Goal: Information Seeking & Learning: Learn about a topic

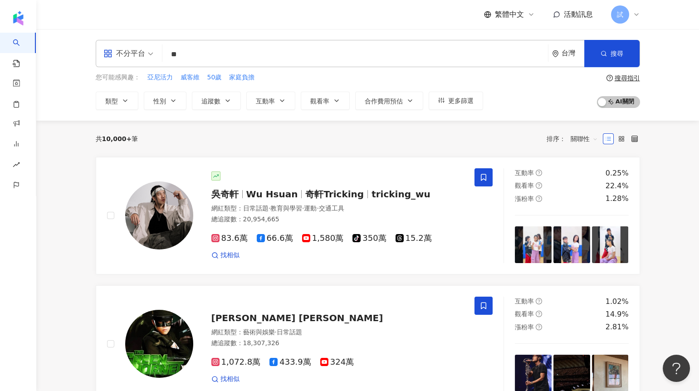
type input "*"
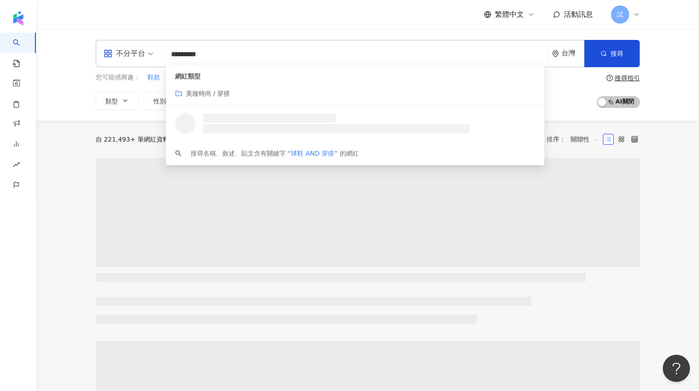
type input "*********"
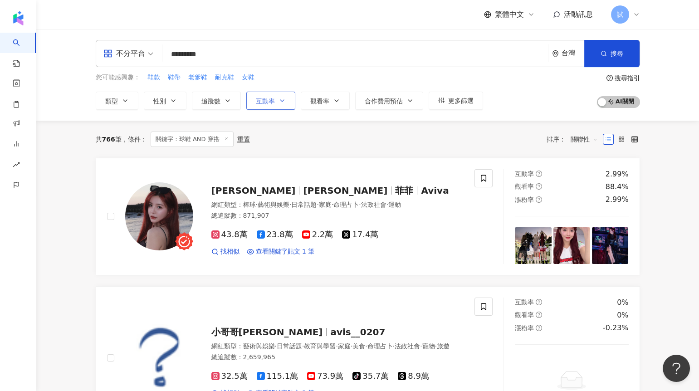
click at [270, 104] on button "互動率" at bounding box center [270, 101] width 49 height 18
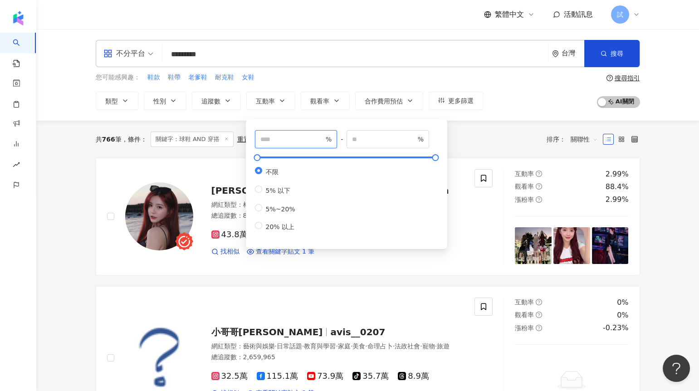
click at [273, 138] on input "number" at bounding box center [292, 139] width 64 height 10
type input "*"
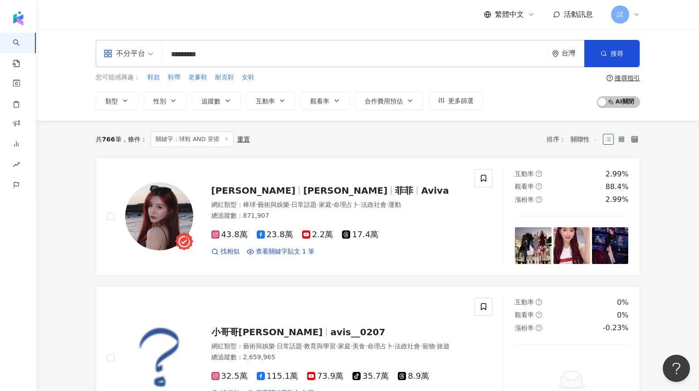
click at [464, 149] on div "共 766 筆 條件 ： 關鍵字：球鞋 AND 穿搭 重置 排序： 關聯性" at bounding box center [368, 139] width 545 height 37
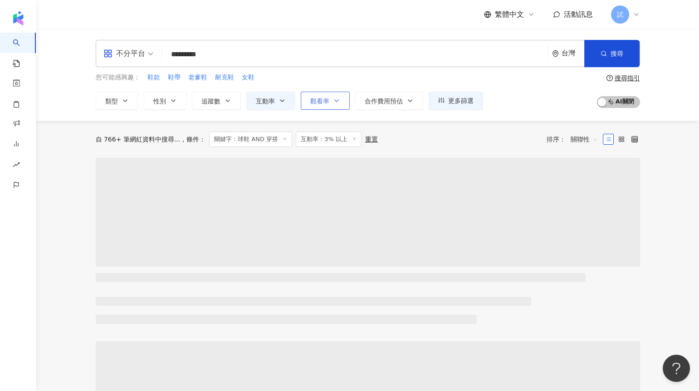
click at [330, 101] on button "觀看率" at bounding box center [325, 101] width 49 height 18
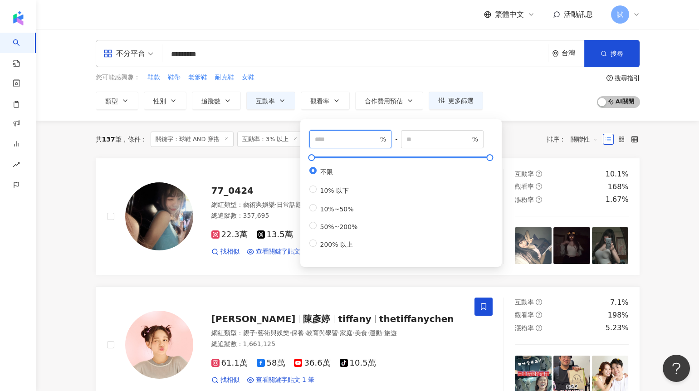
click at [345, 137] on input "number" at bounding box center [347, 139] width 64 height 10
type input "***"
click at [529, 133] on div "共 137 筆 條件 ： 關鍵字：球鞋 AND 穿搭 互動率：3% 以上 重置 排序： 關聯性" at bounding box center [368, 139] width 545 height 15
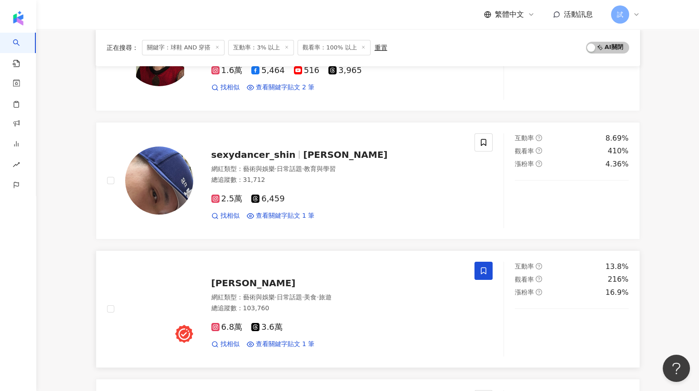
scroll to position [437, 0]
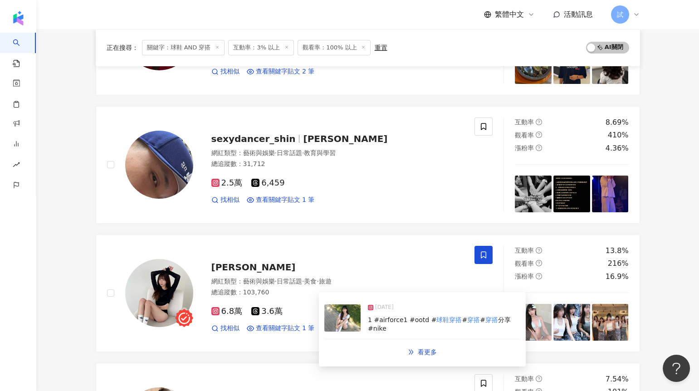
click at [348, 312] on img at bounding box center [342, 317] width 36 height 27
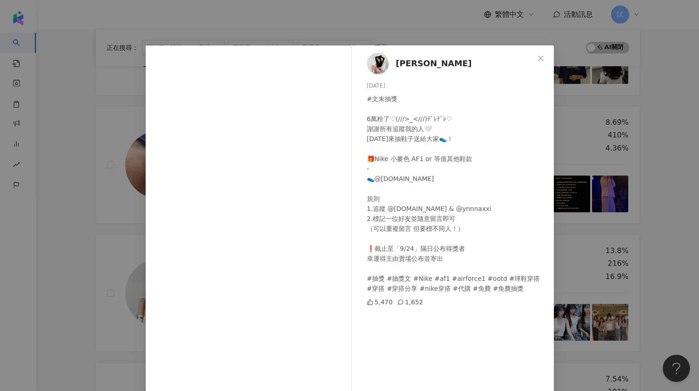
click at [71, 244] on div "蔡🦋 2025/9/10 #文末抽獎 6萬粉了♡(///>_<///)ﾃﾞﾚﾃﾞﾚ♡ 謝謝所有追蹤我的人🤍 今天來抽鞋子送給大家👟！ 🎁Nike 小麥色 AF…" at bounding box center [349, 195] width 699 height 391
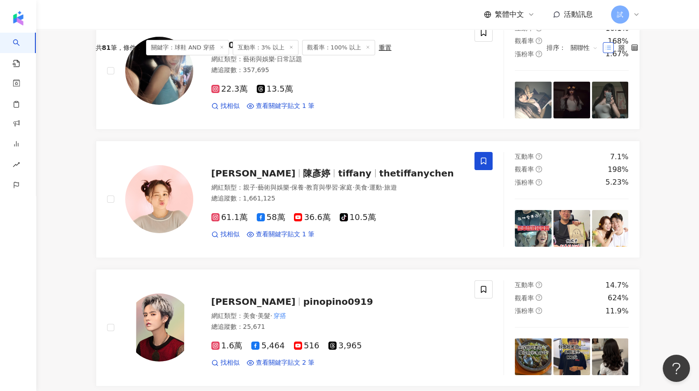
scroll to position [0, 0]
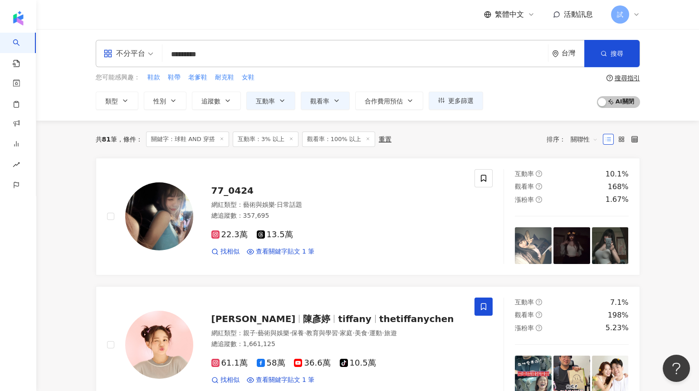
drag, startPoint x: 186, startPoint y: 54, endPoint x: 161, endPoint y: 54, distance: 25.0
click at [162, 54] on div "不分平台 ********* 台灣 搜尋 c92141a7-f0cc-4c21-9278-25d68df39816 keyword 網紅類型 美妝時尚 / 穿…" at bounding box center [368, 53] width 545 height 27
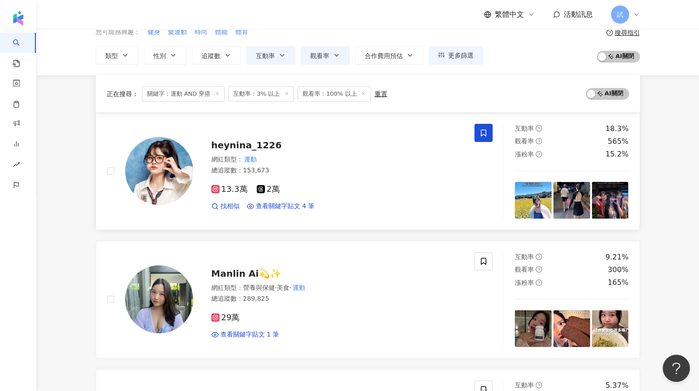
scroll to position [103, 0]
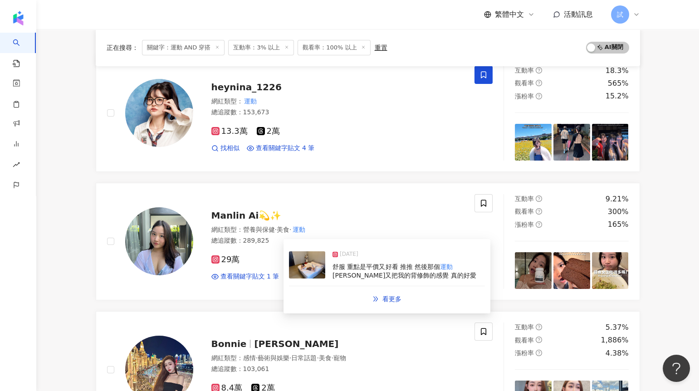
click at [310, 270] on img at bounding box center [307, 264] width 36 height 27
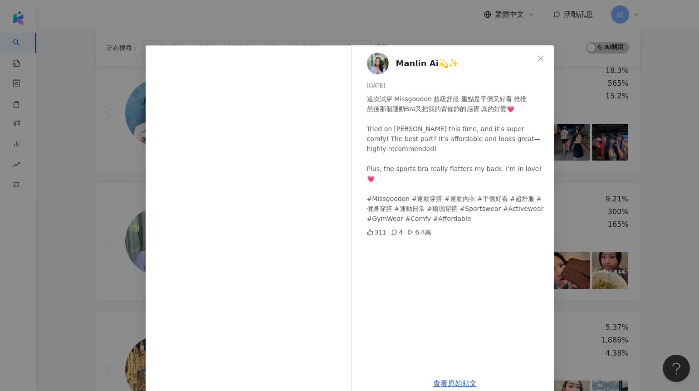
click at [89, 244] on div "Manlin Ai💫✨ 2025/3/2 這次試穿 Missgoodon 超級舒服 重點是平價又好看 推推 然後那個運動Bra又把我的背修飾的感覺 真的好愛💗…" at bounding box center [349, 195] width 699 height 391
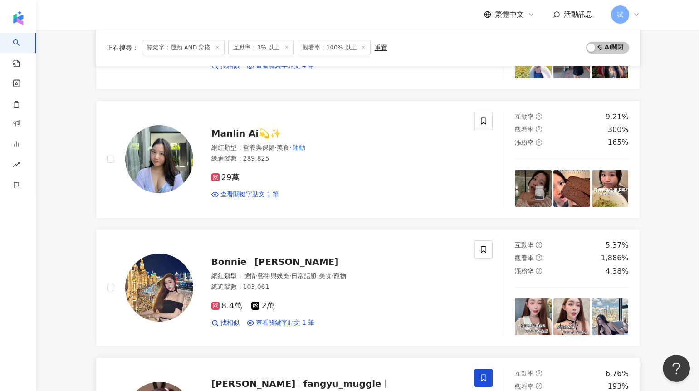
scroll to position [0, 0]
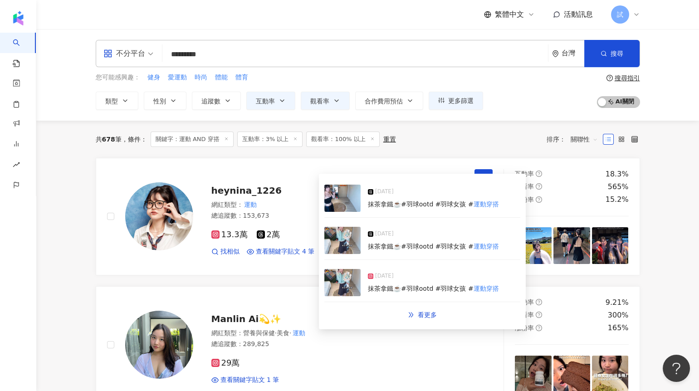
click at [344, 227] on img at bounding box center [342, 240] width 36 height 27
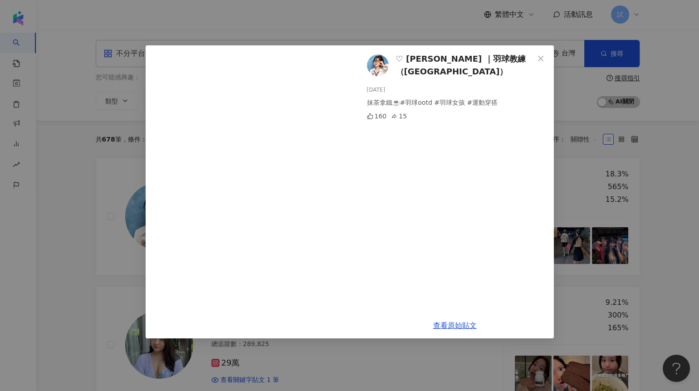
click at [94, 265] on div "♡ Nina ｜羽球教練（Taipei） 2025/9/10 抹茶拿鐵☕️#羽球ootd #羽球女孩 #運動穿搭 160 15 查看原始貼文" at bounding box center [349, 195] width 699 height 391
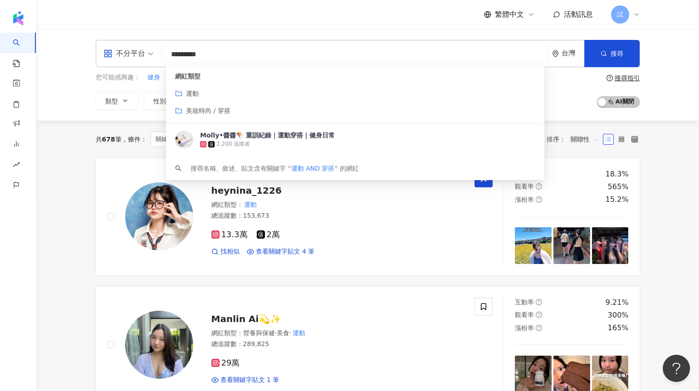
drag, startPoint x: 184, startPoint y: 55, endPoint x: 149, endPoint y: 55, distance: 34.9
click at [155, 55] on div "不分平台 ********* 台灣 搜尋 customizedTag 網紅類型 運動 美妝時尚 / 穿搭 Molly•醬醬🪁 重訓紀錄｜運動穿搭｜健身日常 2…" at bounding box center [368, 53] width 545 height 27
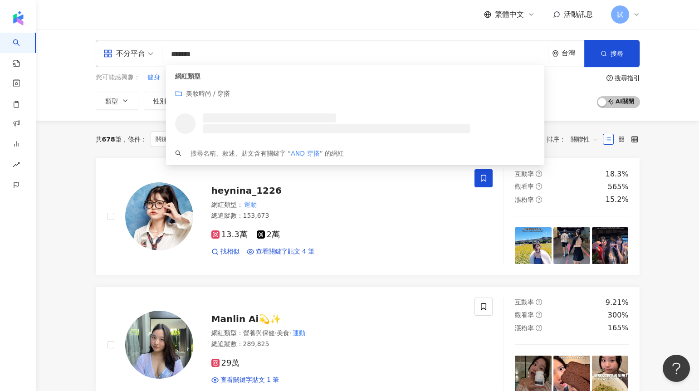
drag, startPoint x: 192, startPoint y: 50, endPoint x: 127, endPoint y: 50, distance: 65.3
click at [131, 50] on div "不分平台 ****** 台灣 搜尋 customizedTag 網紅類型 美妝時尚 / 穿搭 搜尋名稱、敘述、貼文含有關鍵字 “ AND 穿搭 ” 的網紅" at bounding box center [368, 53] width 545 height 27
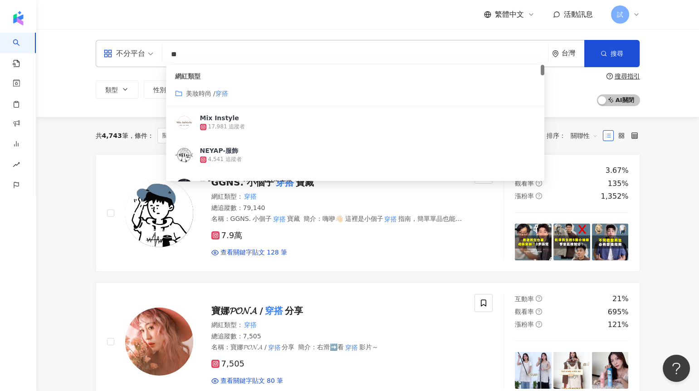
type input "**"
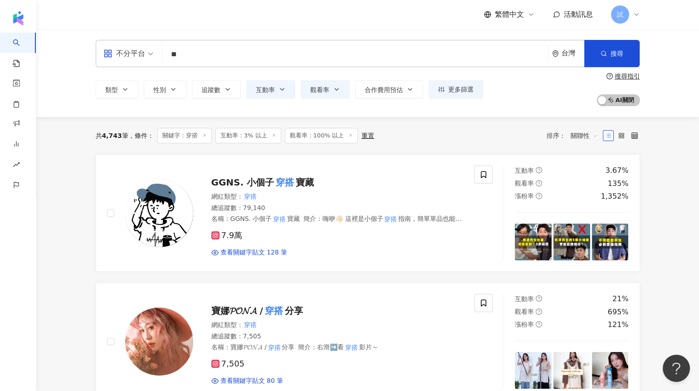
click at [239, 52] on input "**" at bounding box center [355, 54] width 378 height 17
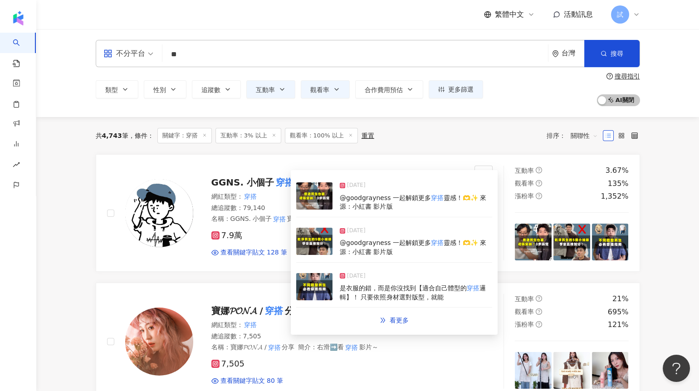
click at [320, 247] on img at bounding box center [314, 241] width 36 height 27
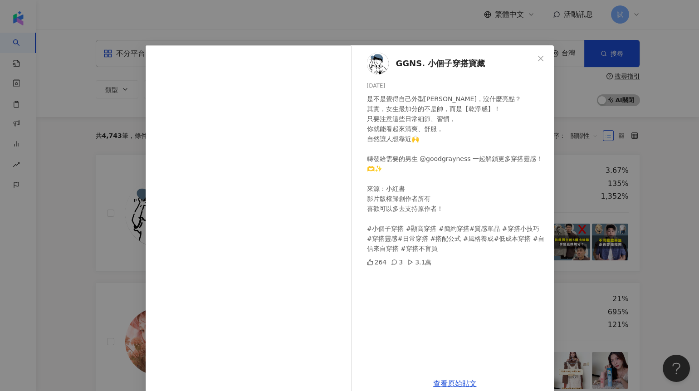
click at [673, 192] on div "GGNS. 小個子穿搭寶藏 2025/9/23 是不是覺得自己外型平平，沒什麼亮點？ 其實，女生最加分的不是帥，而是【乾淨感】！ 只要注意這些日常細節、習慣，…" at bounding box center [349, 195] width 699 height 391
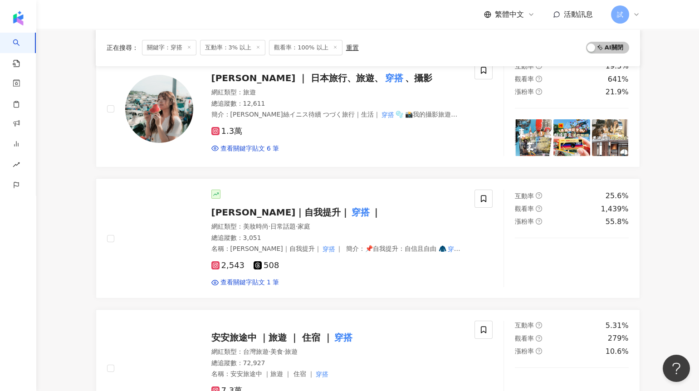
scroll to position [363, 0]
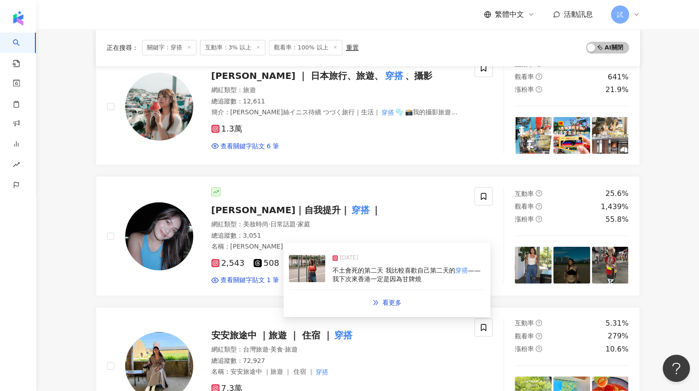
click at [309, 266] on img at bounding box center [307, 268] width 36 height 27
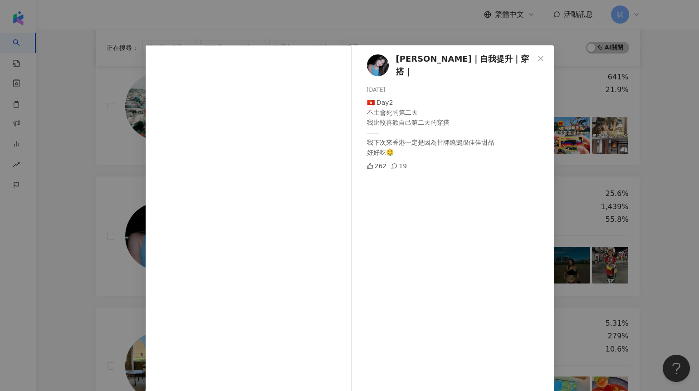
click at [627, 182] on div "Hana-郁燕｜自我提升｜穿搭｜ 2025/7/24 🇭🇰 Day2 不土會死的第二天 我比較喜歡自己第二天的穿搭 —— 我下次來香港一定是因為甘牌燒鵝跟佳佳…" at bounding box center [349, 195] width 699 height 391
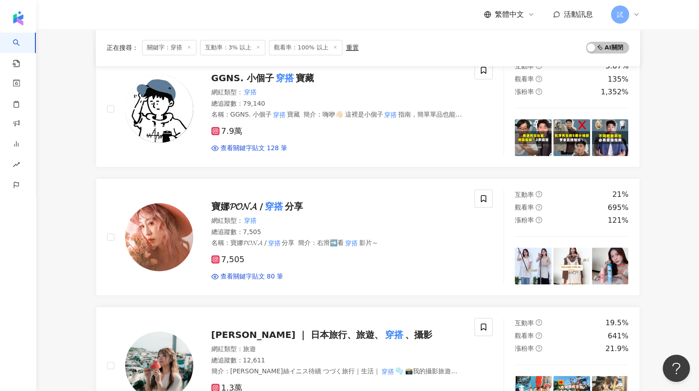
scroll to position [0, 0]
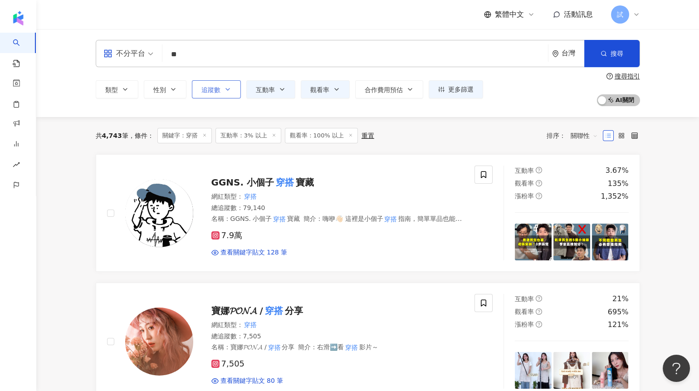
click at [211, 90] on span "追蹤數" at bounding box center [210, 89] width 19 height 7
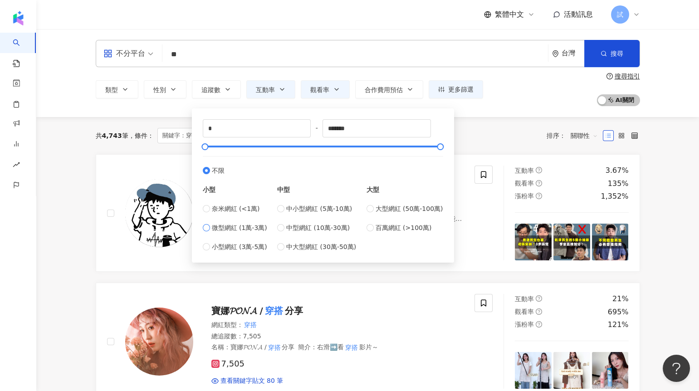
click at [245, 226] on span "微型網紅 (1萬-3萬)" at bounding box center [239, 228] width 55 height 10
type input "*****"
click at [461, 140] on div "共 4,743 筆 條件 ： 關鍵字：穿搭 互動率：3% 以上 觀看率：100% 以上 重置 排序： 關聯性" at bounding box center [368, 135] width 545 height 15
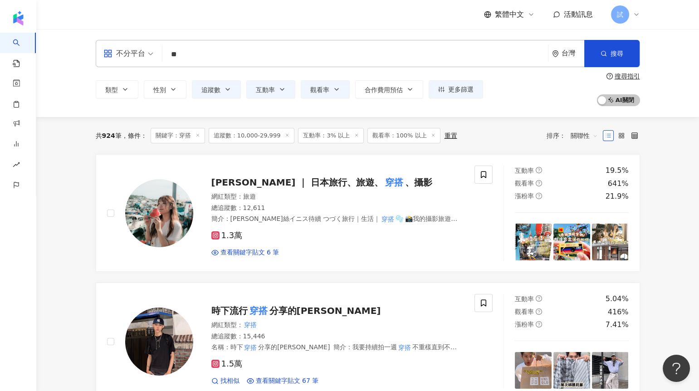
click at [285, 134] on icon at bounding box center [287, 135] width 5 height 5
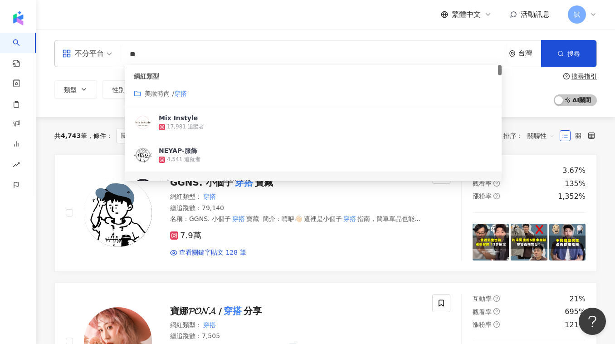
click at [163, 53] on input "**" at bounding box center [313, 54] width 377 height 17
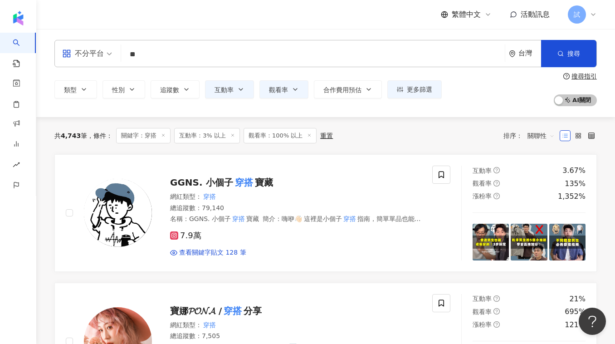
click at [113, 150] on div "共 4,743 筆 條件 ： 關鍵字：穿搭 互動率：3% 以上 觀看率：100% 以上 重置 排序： 關聯性" at bounding box center [325, 135] width 543 height 37
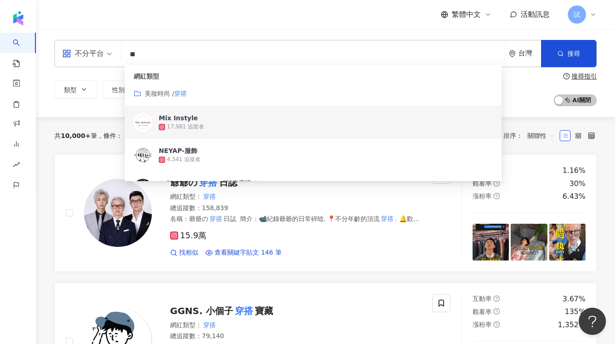
type input "**"
click at [115, 144] on div "共 10,000+ 筆 條件 ： 關鍵字：穿搭 重置 排序： 關聯性" at bounding box center [325, 135] width 543 height 37
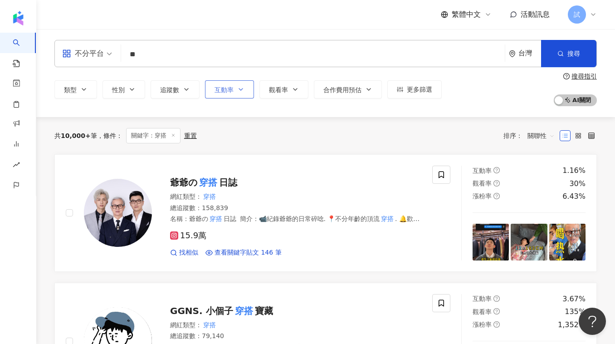
click at [227, 93] on button "互動率" at bounding box center [229, 89] width 49 height 18
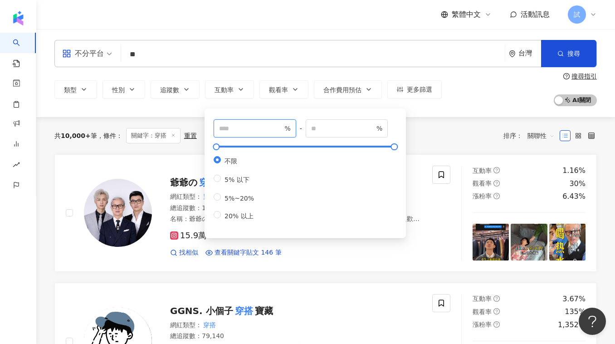
click at [238, 127] on input "number" at bounding box center [251, 128] width 64 height 10
type input "*"
click at [421, 137] on div "共 10,000+ 筆 條件 ： 關鍵字：穿搭 重置 排序： 關聯性" at bounding box center [325, 135] width 543 height 15
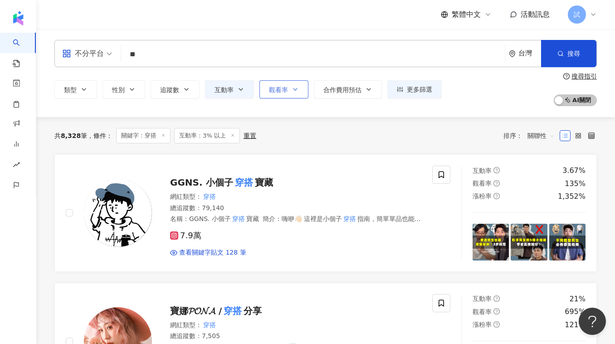
click at [271, 92] on span "觀看率" at bounding box center [278, 89] width 19 height 7
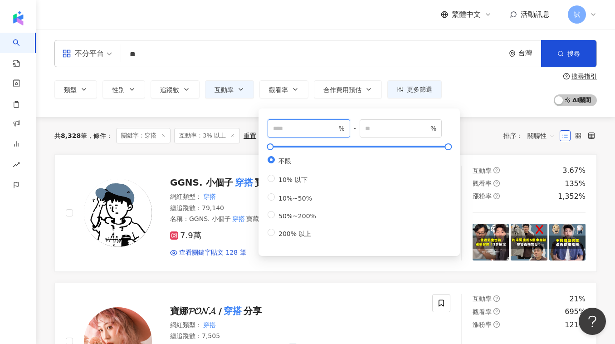
click at [280, 128] on input "number" at bounding box center [305, 128] width 64 height 10
drag, startPoint x: 288, startPoint y: 127, endPoint x: 265, endPoint y: 127, distance: 23.1
click at [265, 127] on div "*** % - % 不限 10% 以下 10%~50% 50%~200% 200% 以上" at bounding box center [359, 182] width 191 height 137
type input "***"
click at [466, 137] on div "共 8,328 筆 條件 ： 關鍵字：穿搭 互動率：3% 以上 重置 排序： 關聯性" at bounding box center [325, 135] width 543 height 15
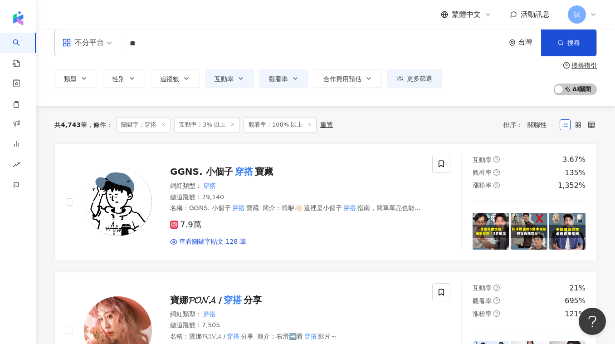
scroll to position [3, 0]
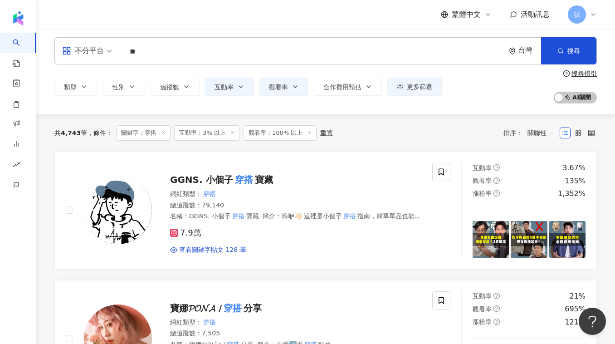
click at [157, 54] on input "**" at bounding box center [313, 51] width 377 height 17
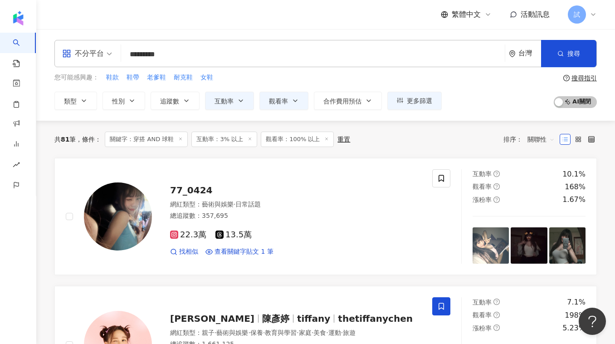
click at [95, 149] on div "共 81 筆 條件 ： 關鍵字：穿搭 AND 球鞋 互動率：3% 以上 觀看率：100% 以上 重置 排序： 關聯性" at bounding box center [325, 139] width 543 height 37
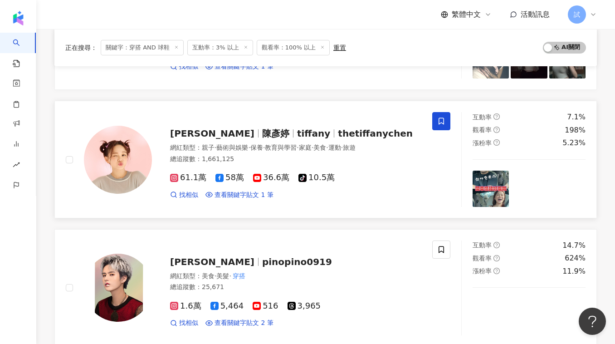
scroll to position [186, 0]
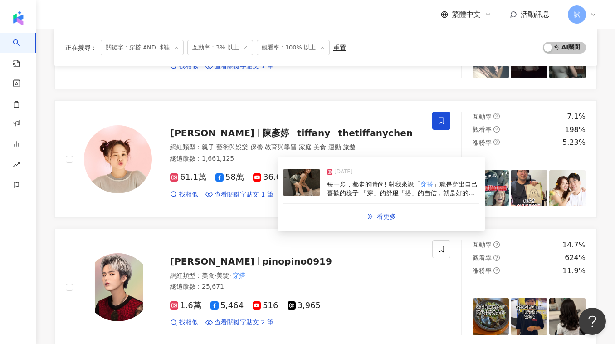
click at [309, 183] on img at bounding box center [302, 182] width 36 height 27
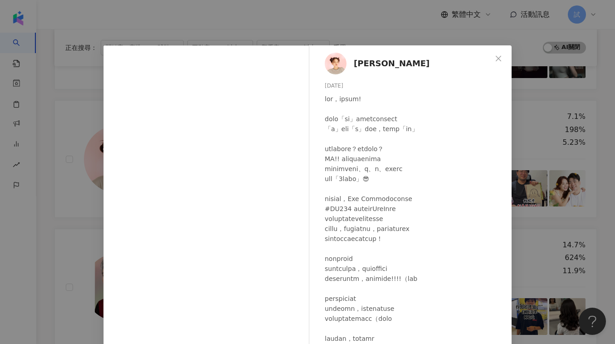
click at [524, 134] on div "陳彥婷 tiffany 2024/10/5 1.7萬 42 查看原始貼文" at bounding box center [307, 172] width 615 height 344
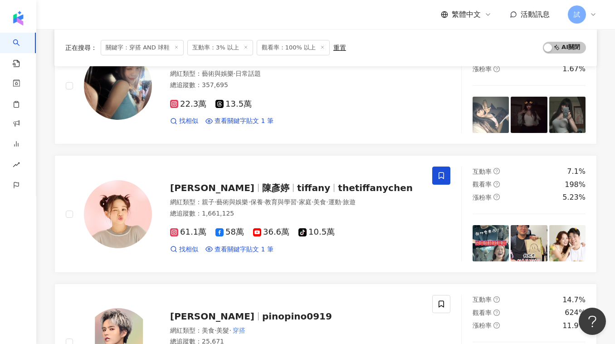
scroll to position [0, 0]
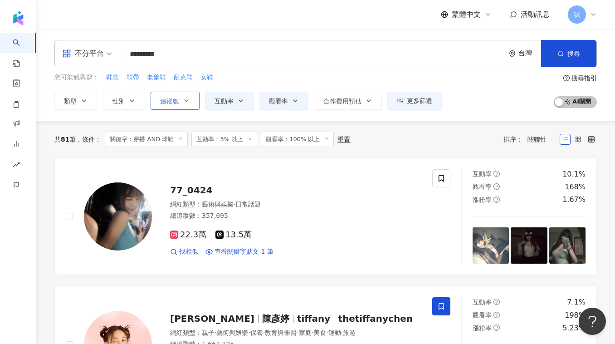
click at [180, 101] on button "追蹤數" at bounding box center [175, 101] width 49 height 18
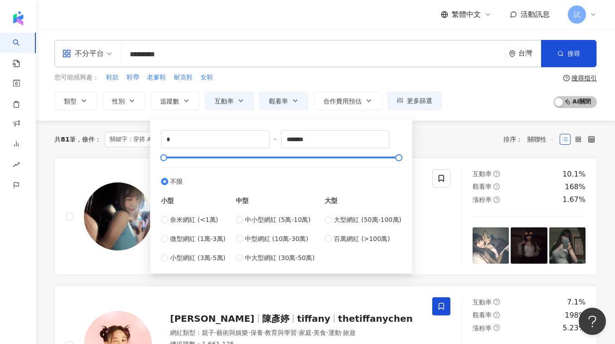
click at [451, 142] on div "共 81 筆 條件 ： 關鍵字：穿搭 AND 球鞋 互動率：3% 以上 觀看率：100% 以上 重置 排序： 關聯性" at bounding box center [325, 139] width 543 height 15
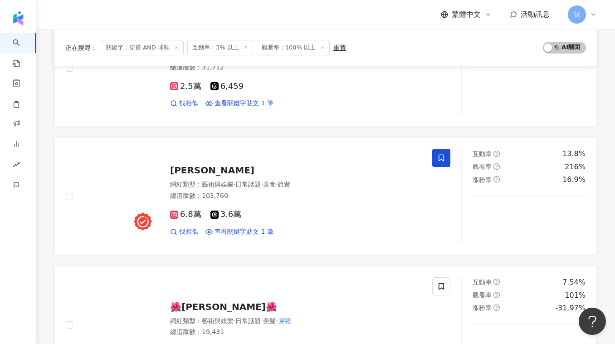
scroll to position [535, 0]
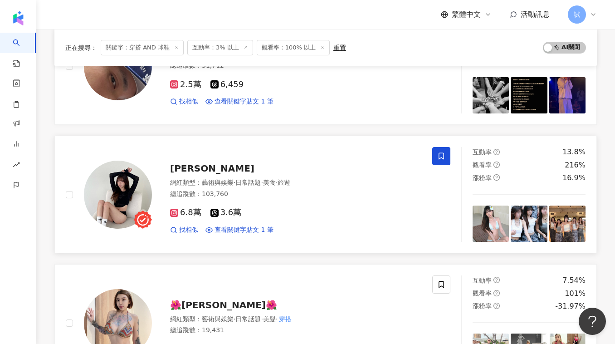
click at [187, 176] on div "蔡🦋 網紅類型 ： 藝術與娛樂 · 日常話題 · 美食 · 旅遊 總追蹤數 ： 103,760 6.8萬 3.6萬 找相似 查看關鍵字貼文 1 筆" at bounding box center [287, 194] width 270 height 79
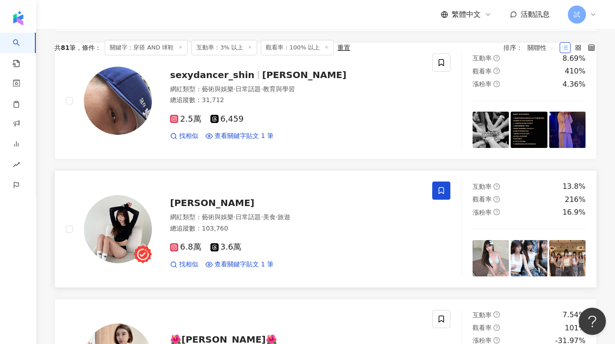
scroll to position [0, 0]
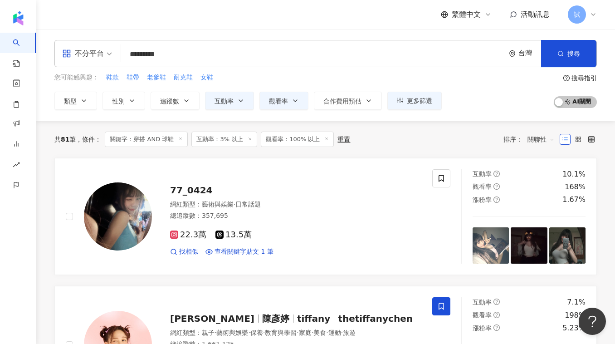
click at [187, 54] on input "*********" at bounding box center [313, 54] width 377 height 17
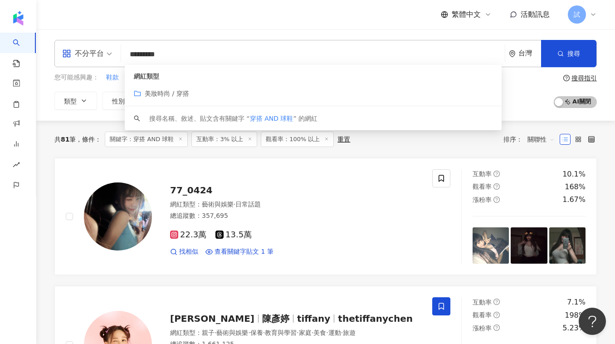
drag, startPoint x: 187, startPoint y: 54, endPoint x: 120, endPoint y: 57, distance: 67.2
click at [120, 57] on div "不分平台 ********* 台灣 搜尋 customizedTag keyword 網紅類型 美妝時尚 / 穿搭 搜尋名稱、敘述、貼文含有關鍵字 “ 穿搭 …" at bounding box center [325, 53] width 543 height 27
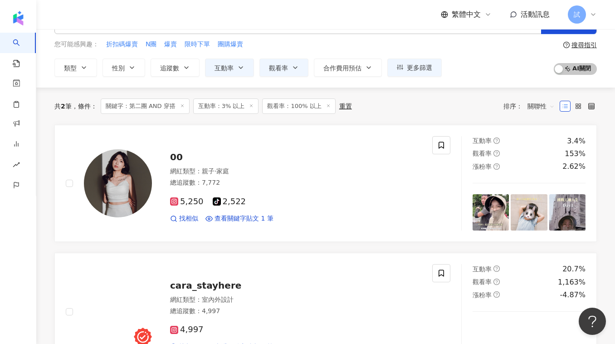
scroll to position [34, 0]
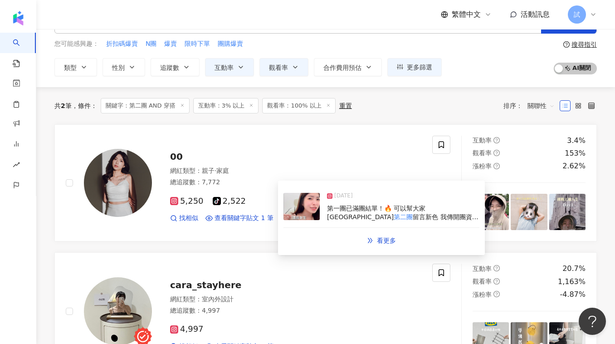
click at [298, 213] on img at bounding box center [302, 206] width 36 height 27
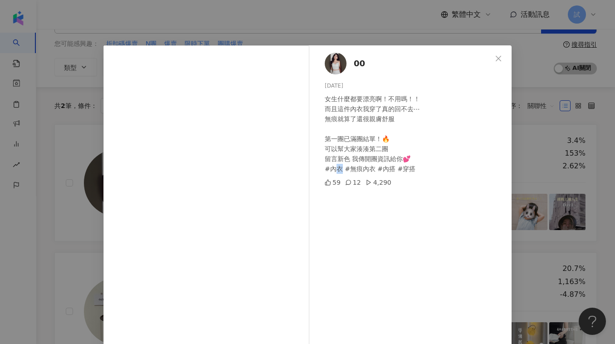
drag, startPoint x: 338, startPoint y: 170, endPoint x: 329, endPoint y: 170, distance: 8.6
click at [329, 170] on div "女生什麼都要漂亮啊！不用嗎！！ 而且這件內衣我穿了真的回不去⋯ 無痕就算了還很親膚舒服 第一團已滿團結單！🔥 可以幫大家湊湊第二團 留言新色 我傳開團資訊給你…" at bounding box center [415, 134] width 180 height 80
click at [520, 94] on div "00 2025/3/7 女生什麼都要漂亮啊！不用嗎！！ 而且這件內衣我穿了真的回不去⋯ 無痕就算了還很親膚舒服 第一團已滿團結單！🔥 可以幫大家湊湊第二團 留…" at bounding box center [307, 172] width 615 height 344
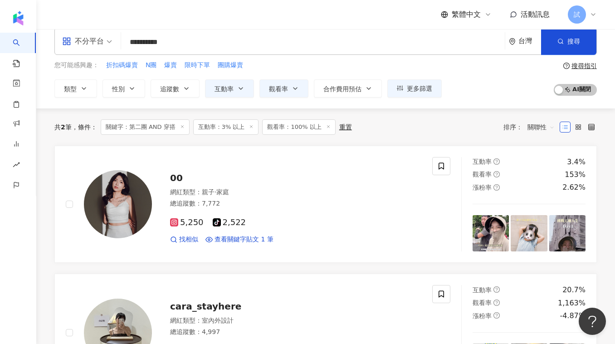
scroll to position [0, 0]
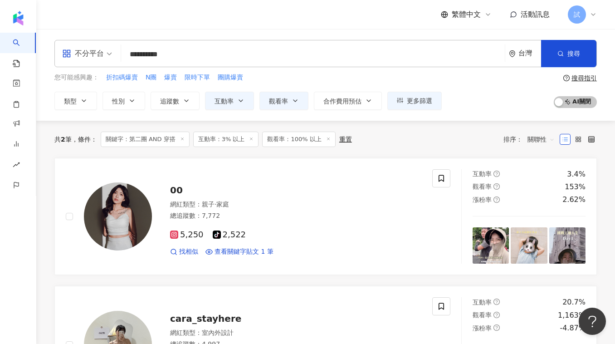
click at [173, 54] on input "**********" at bounding box center [313, 54] width 377 height 17
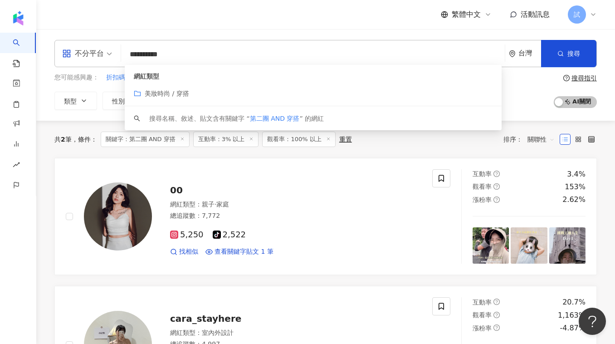
drag, startPoint x: 172, startPoint y: 55, endPoint x: 203, endPoint y: 55, distance: 30.9
click at [203, 55] on input "**********" at bounding box center [313, 54] width 377 height 17
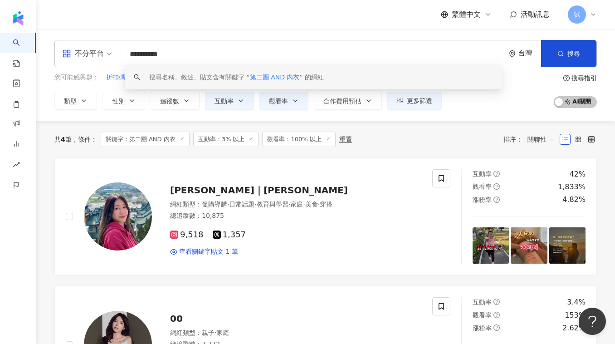
drag, startPoint x: 198, startPoint y: 51, endPoint x: 126, endPoint y: 55, distance: 71.8
click at [126, 55] on input "**********" at bounding box center [313, 54] width 377 height 17
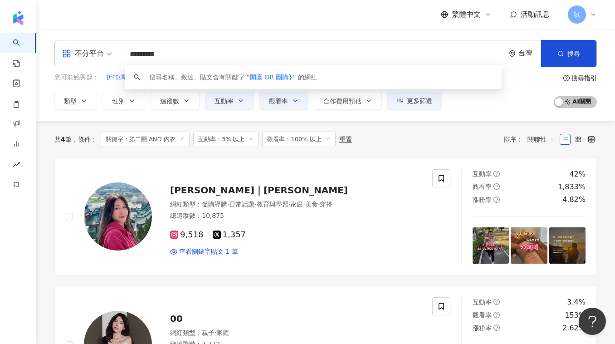
click at [133, 53] on input "*********" at bounding box center [313, 54] width 377 height 17
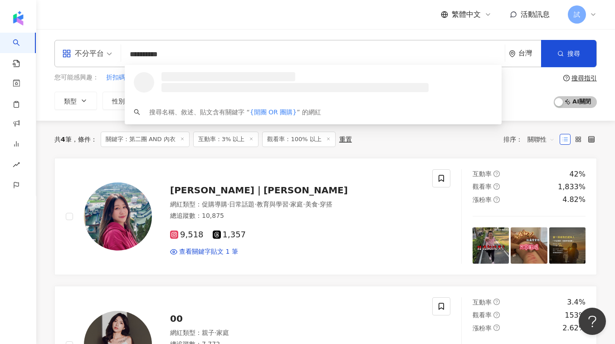
click at [202, 59] on input "**********" at bounding box center [313, 54] width 377 height 17
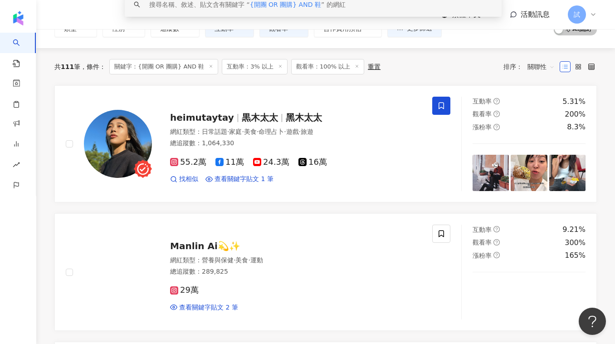
scroll to position [75, 0]
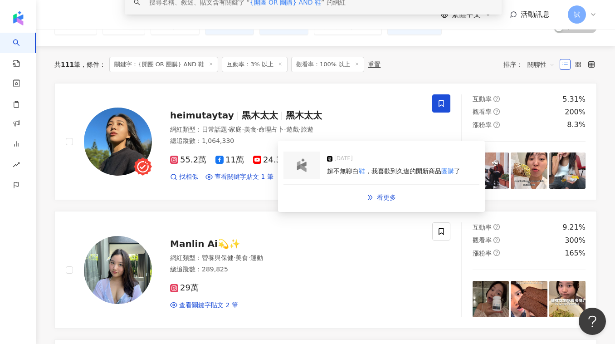
type input "**********"
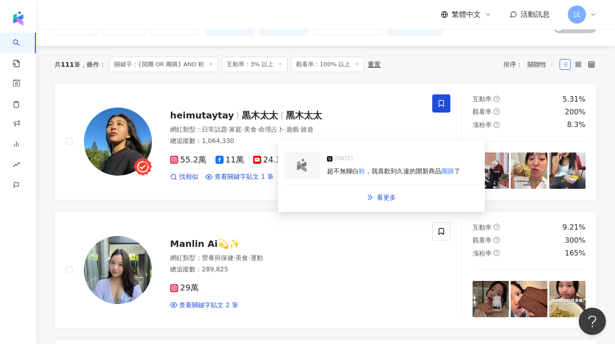
click at [300, 170] on img at bounding box center [302, 165] width 18 height 14
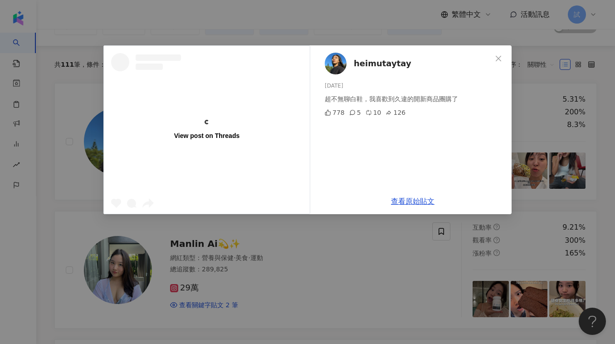
click at [535, 77] on div "View post on Threads heimutaytay 2025/6/24 超不無聊白鞋，我喜歡到久違的開新商品團購了 778 5 10 126 查…" at bounding box center [307, 172] width 615 height 344
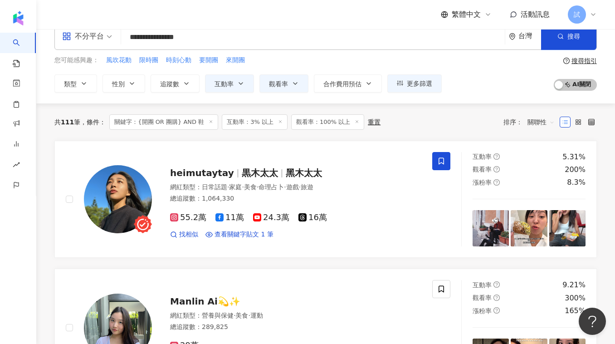
scroll to position [11, 0]
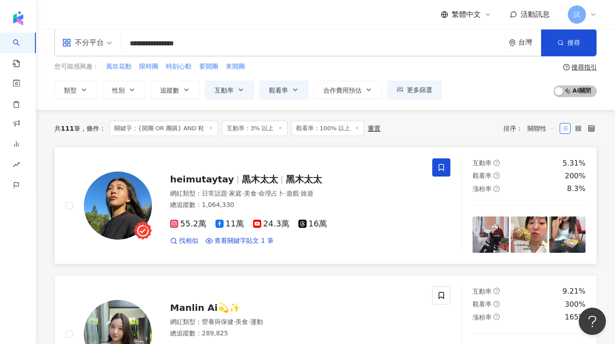
click at [220, 175] on span "heimutaytay" at bounding box center [202, 179] width 64 height 11
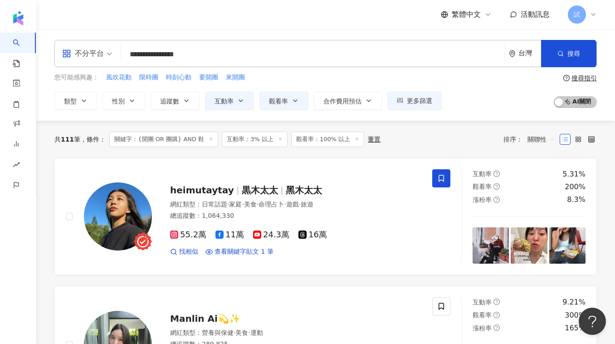
click at [214, 55] on input "**********" at bounding box center [313, 54] width 377 height 17
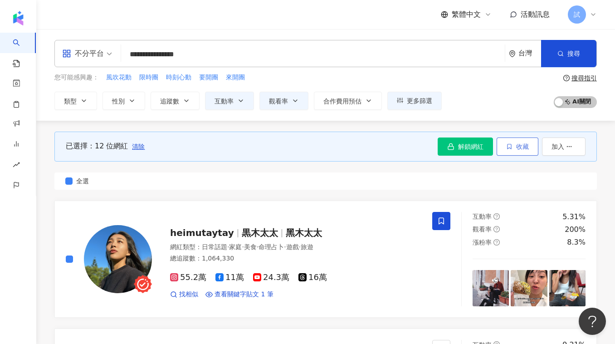
click at [524, 148] on span "收藏" at bounding box center [522, 146] width 13 height 7
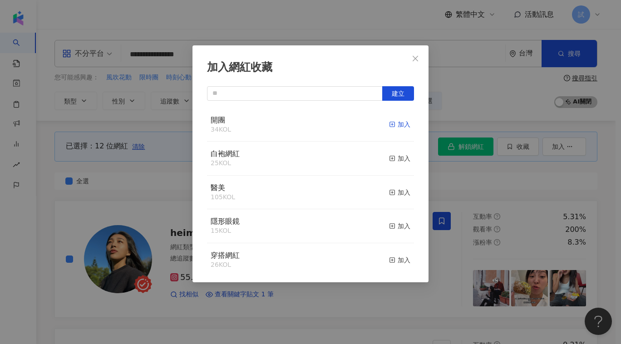
click at [392, 124] on line "button" at bounding box center [392, 124] width 0 height 2
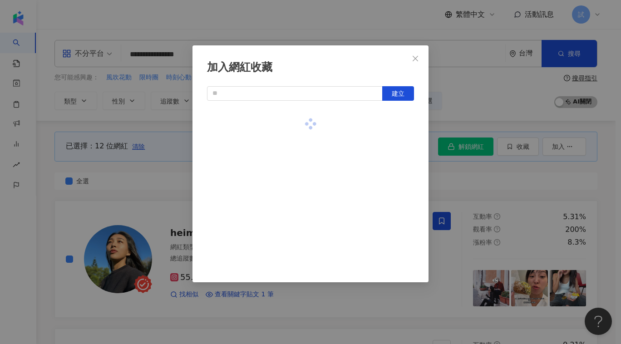
click at [173, 167] on div "加入網紅收藏 建立" at bounding box center [310, 172] width 621 height 344
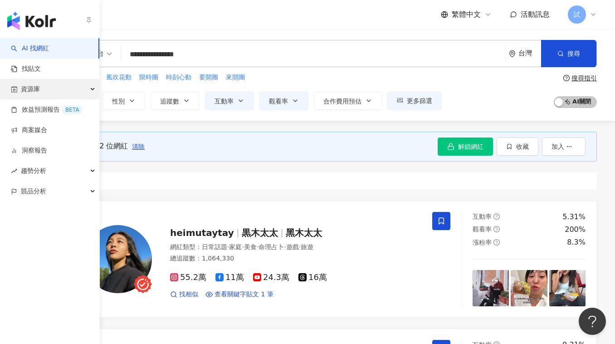
click at [34, 91] on span "資源庫" at bounding box center [30, 89] width 19 height 20
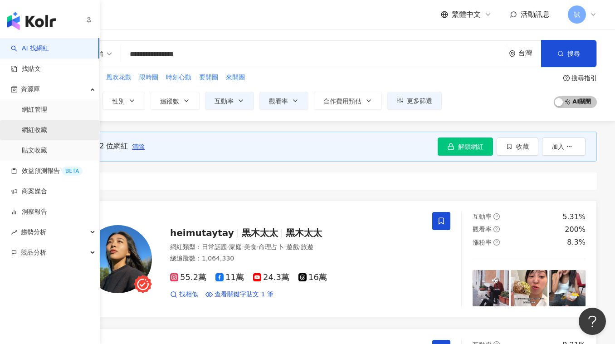
click at [43, 129] on link "網紅收藏" at bounding box center [34, 130] width 25 height 9
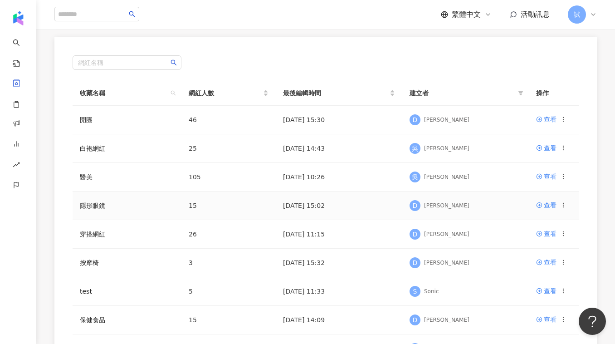
scroll to position [98, 0]
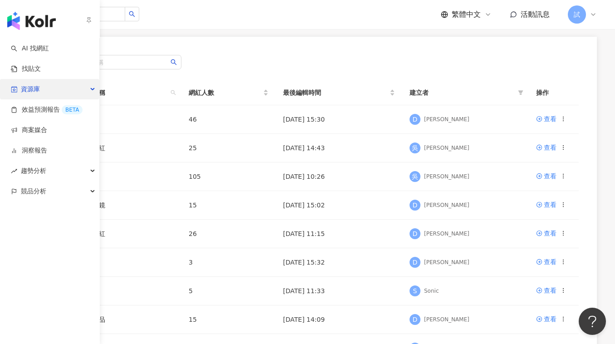
click at [40, 91] on div "資源庫" at bounding box center [49, 89] width 99 height 20
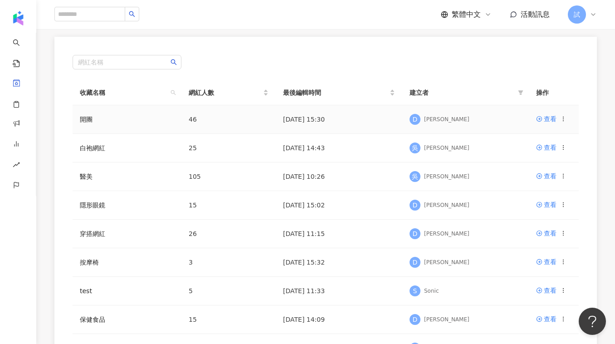
click at [130, 117] on td "開團" at bounding box center [127, 119] width 109 height 29
click at [82, 119] on link "開團" at bounding box center [86, 119] width 13 height 7
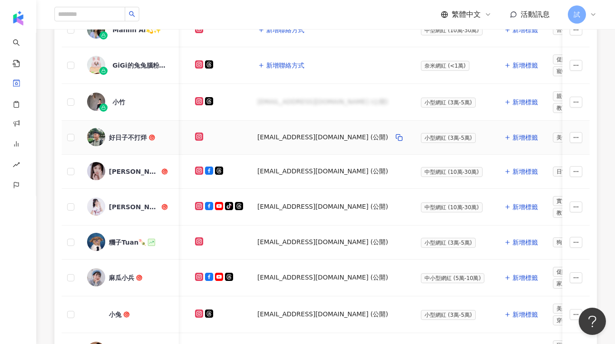
scroll to position [222, 0]
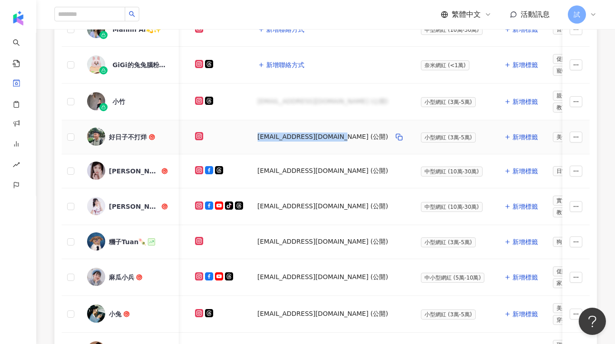
drag, startPoint x: 247, startPoint y: 137, endPoint x: 332, endPoint y: 135, distance: 84.9
click at [332, 135] on td "boodayang0914@gmail.com (公開)" at bounding box center [331, 137] width 163 height 34
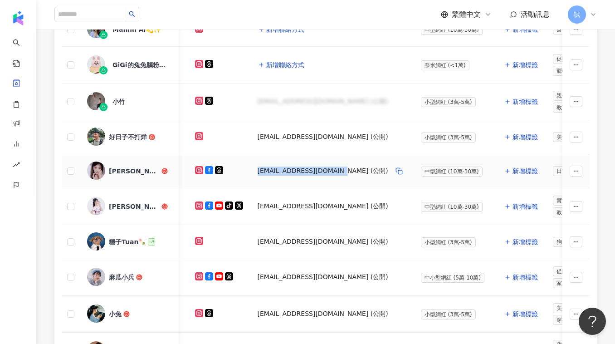
drag, startPoint x: 251, startPoint y: 170, endPoint x: 327, endPoint y: 172, distance: 75.8
click at [327, 172] on td "starzhan0102@gmail.com (公開)" at bounding box center [331, 171] width 163 height 34
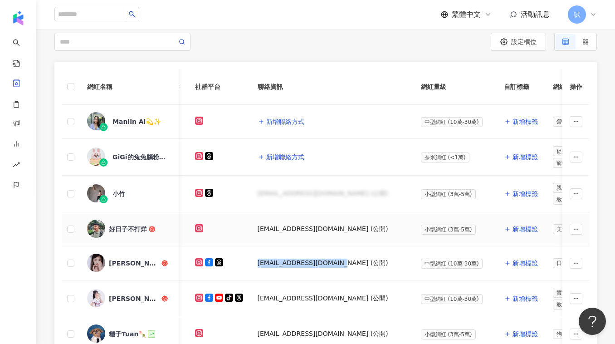
scroll to position [54, 0]
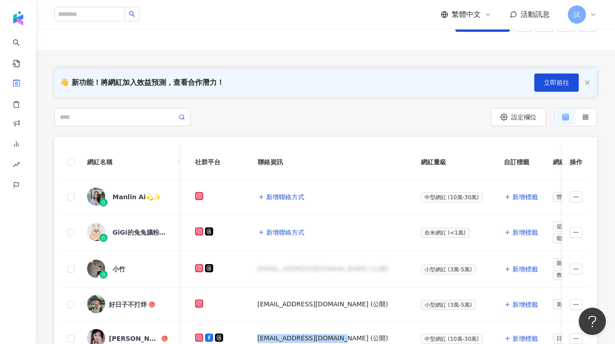
click at [590, 80] on icon "button" at bounding box center [587, 82] width 7 height 7
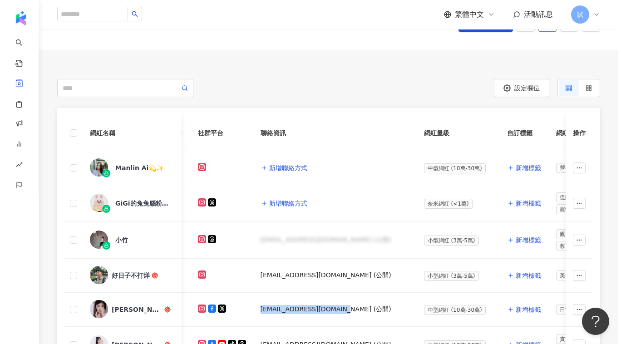
scroll to position [0, 0]
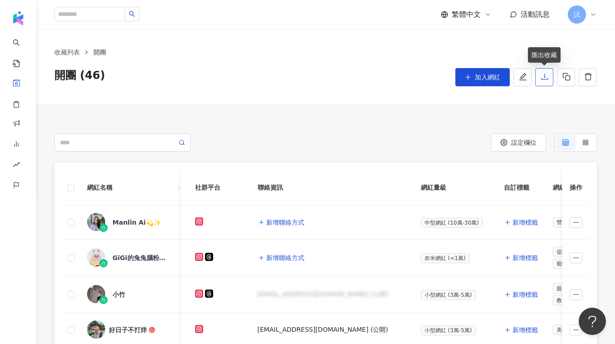
click at [543, 78] on icon "download" at bounding box center [545, 77] width 8 height 8
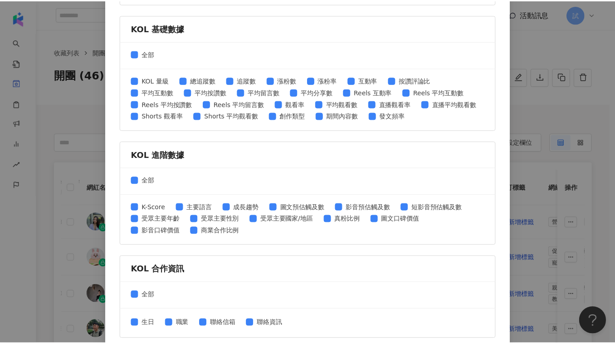
scroll to position [452, 0]
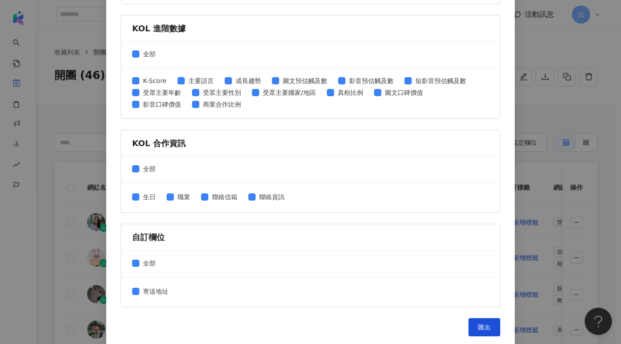
click at [541, 113] on div "匯出收藏 請選擇您欲匯出的項目 社群平台 全部 Facebook Instagram YouTube TikTok X 數據時間 全部 近三個月 近六個月 K…" at bounding box center [310, 172] width 621 height 344
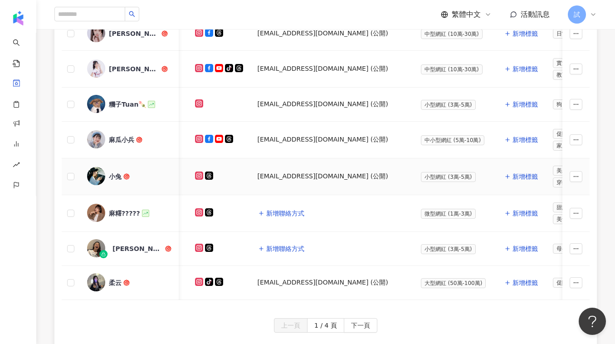
scroll to position [332, 0]
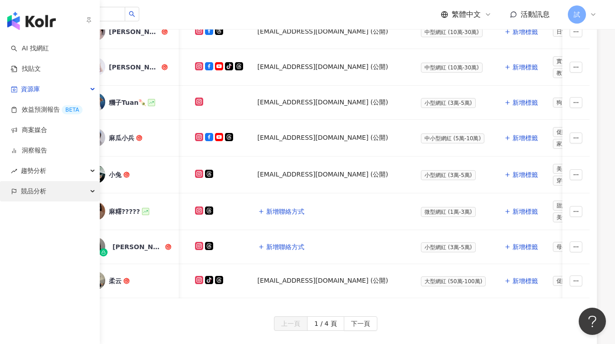
click at [22, 196] on span "競品分析" at bounding box center [33, 191] width 25 height 20
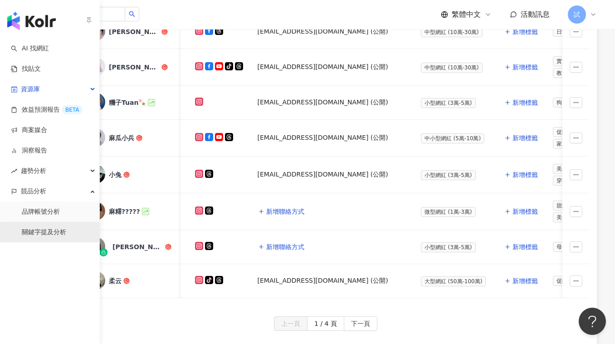
click at [34, 232] on link "關鍵字提及分析" at bounding box center [44, 232] width 44 height 9
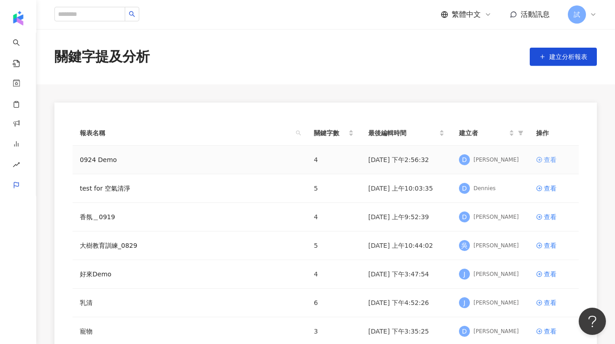
click at [548, 157] on div "查看" at bounding box center [550, 160] width 13 height 10
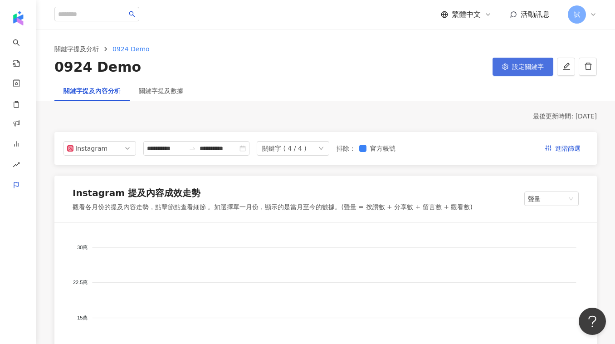
click at [514, 64] on span "設定關鍵字" at bounding box center [528, 66] width 32 height 7
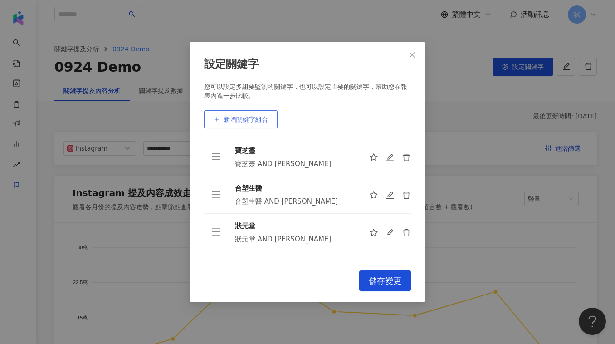
click at [257, 118] on span "新增關鍵字組合" at bounding box center [246, 119] width 44 height 7
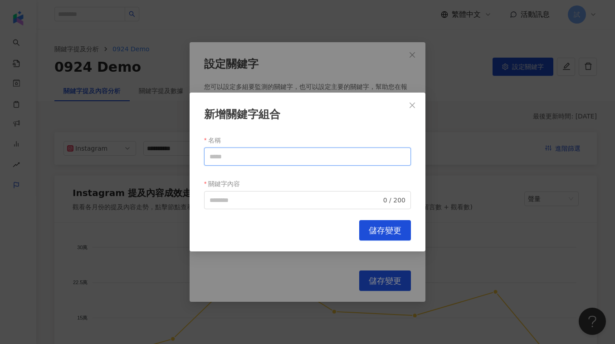
click at [233, 160] on input "名稱" at bounding box center [307, 156] width 207 height 18
type input "*"
type input "**********"
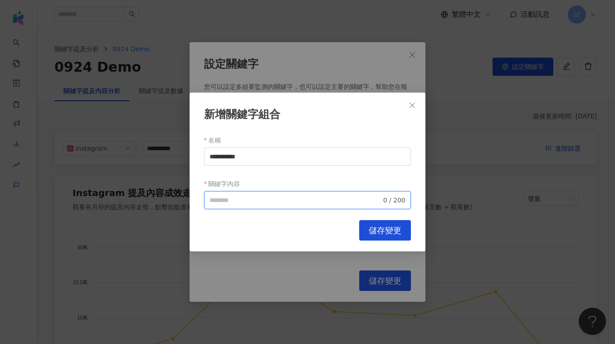
click at [228, 203] on input "關鍵字內容" at bounding box center [296, 200] width 172 height 10
paste input "**********"
click at [229, 201] on input "**********" at bounding box center [294, 200] width 168 height 10
click at [275, 204] on input "**********" at bounding box center [294, 200] width 168 height 10
type input "**********"
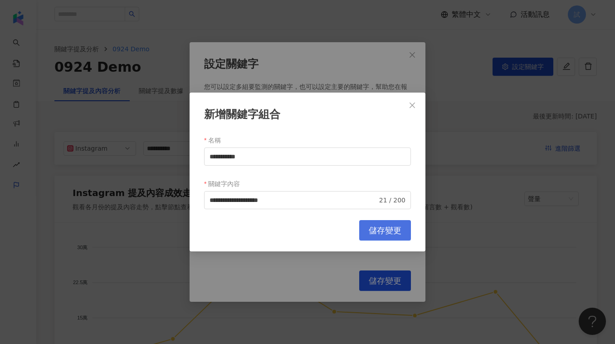
click at [368, 230] on button "儲存變更" at bounding box center [385, 230] width 52 height 20
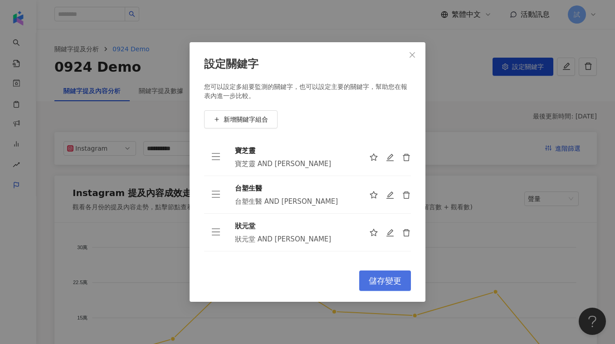
click at [390, 280] on span "儲存變更" at bounding box center [385, 281] width 33 height 10
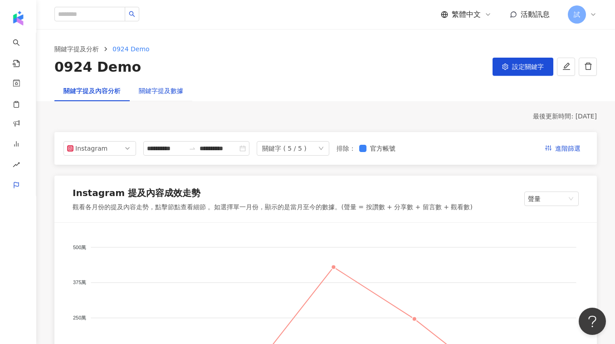
click at [163, 94] on div "關鍵字提及數據" at bounding box center [161, 91] width 44 height 10
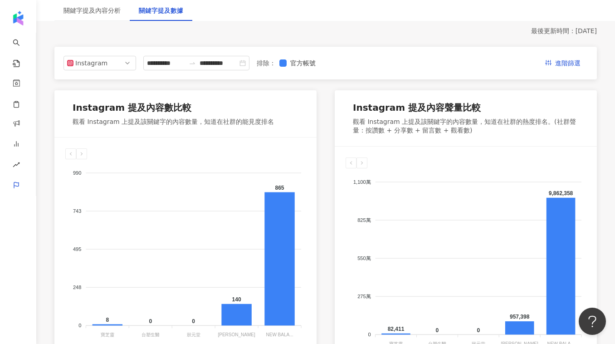
scroll to position [87, 0]
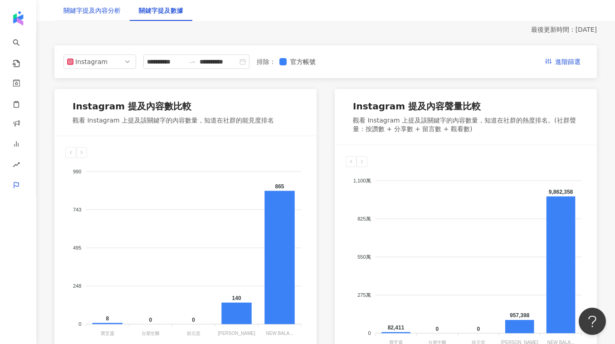
click at [113, 13] on div "關鍵字提及內容分析" at bounding box center [92, 10] width 57 height 10
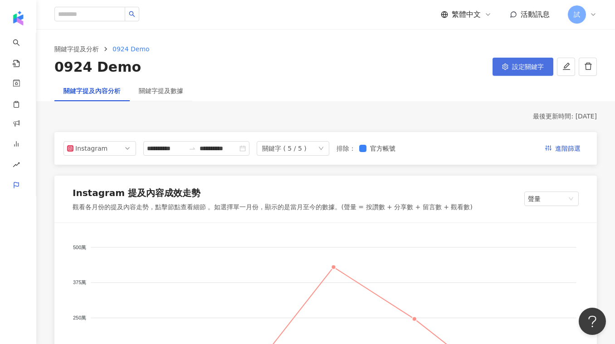
click at [503, 68] on icon "setting" at bounding box center [505, 67] width 6 height 6
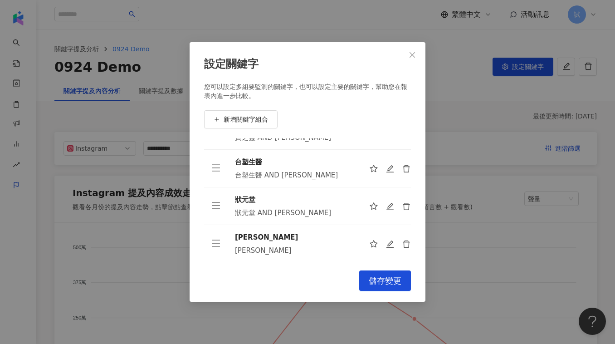
scroll to position [66, 0]
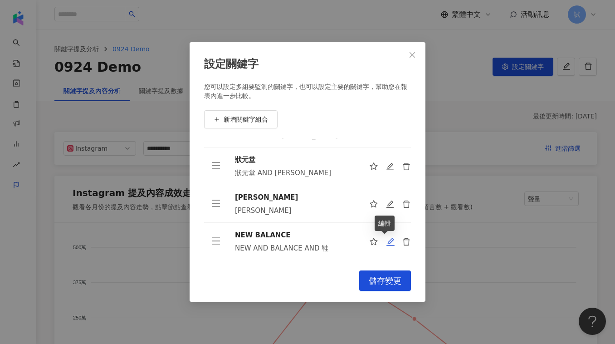
click at [386, 241] on icon "edit" at bounding box center [390, 241] width 9 height 9
type input "**********"
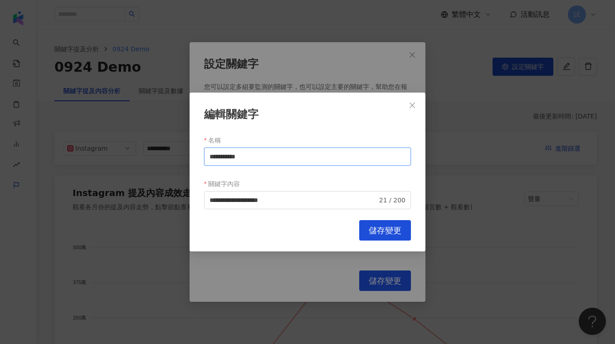
drag, startPoint x: 266, startPoint y: 154, endPoint x: 205, endPoint y: 156, distance: 61.3
click at [205, 157] on input "**********" at bounding box center [307, 156] width 207 height 18
type input "****"
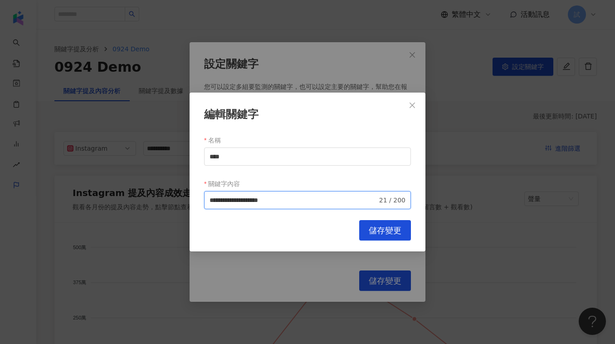
drag, startPoint x: 270, startPoint y: 203, endPoint x: 201, endPoint y: 201, distance: 69.5
click at [201, 201] on div "**********" at bounding box center [308, 172] width 236 height 159
paste input "search"
type input "**********"
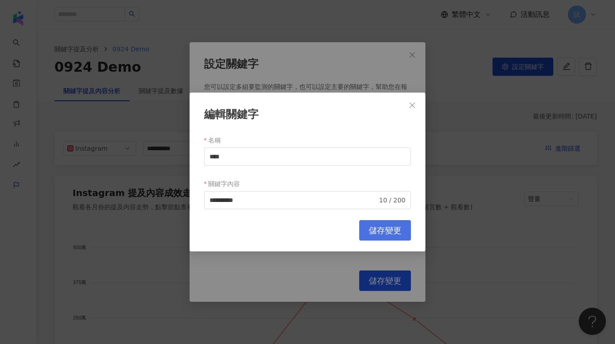
click at [375, 222] on button "儲存變更" at bounding box center [385, 230] width 52 height 20
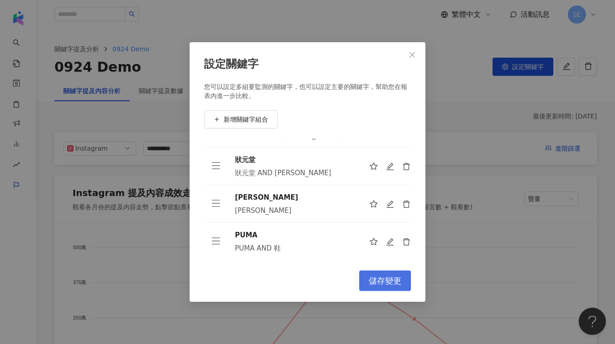
click at [373, 281] on span "儲存變更" at bounding box center [385, 281] width 33 height 10
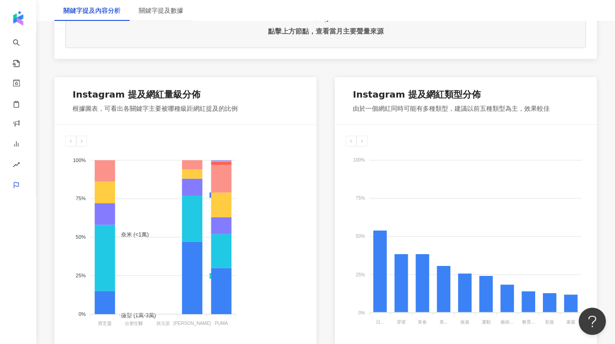
scroll to position [451, 0]
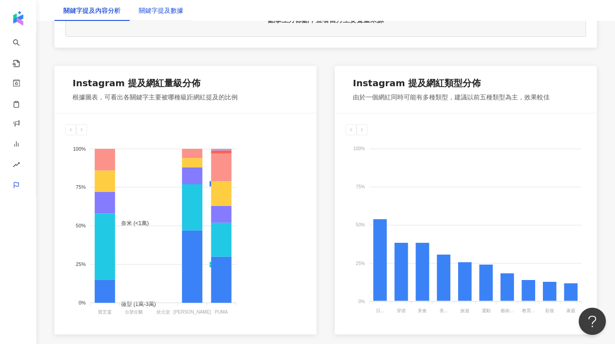
click at [171, 10] on div "關鍵字提及數據" at bounding box center [161, 10] width 44 height 10
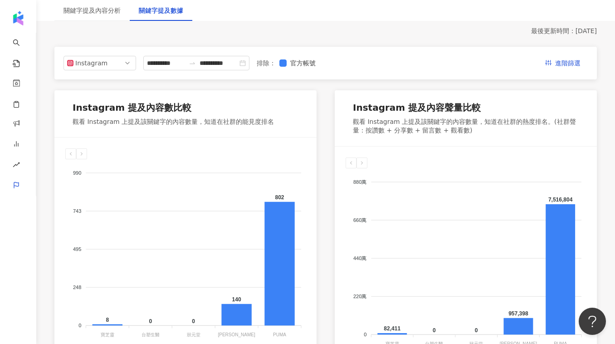
scroll to position [94, 0]
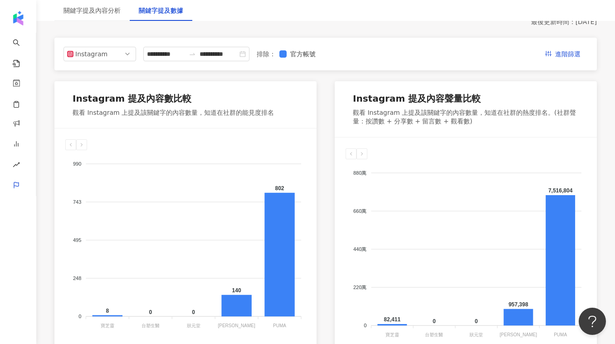
click at [106, 15] on div "關鍵字提及內容分析" at bounding box center [91, 10] width 75 height 21
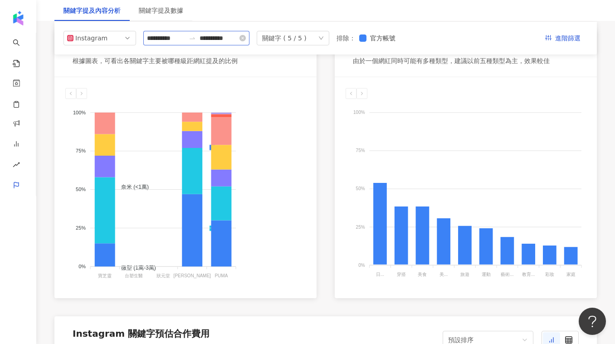
scroll to position [486, 0]
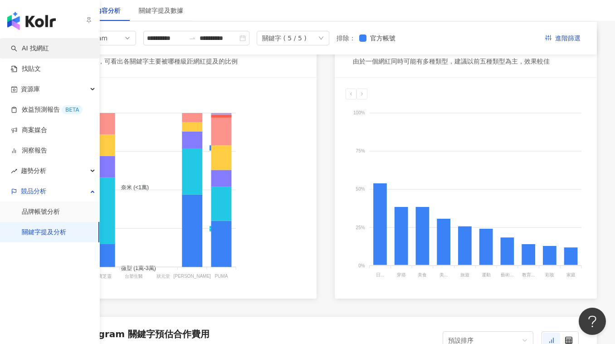
click at [25, 46] on link "AI 找網紅" at bounding box center [30, 48] width 38 height 9
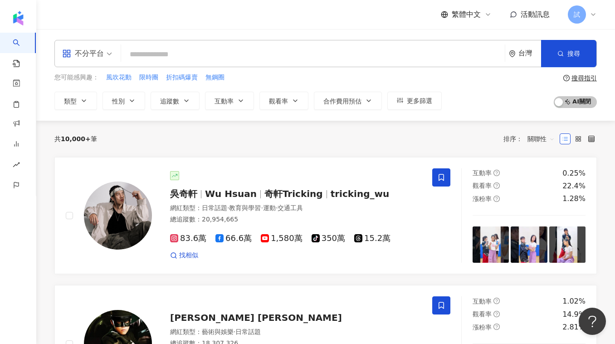
click at [232, 61] on input "search" at bounding box center [313, 54] width 377 height 17
type input "*"
type input "***"
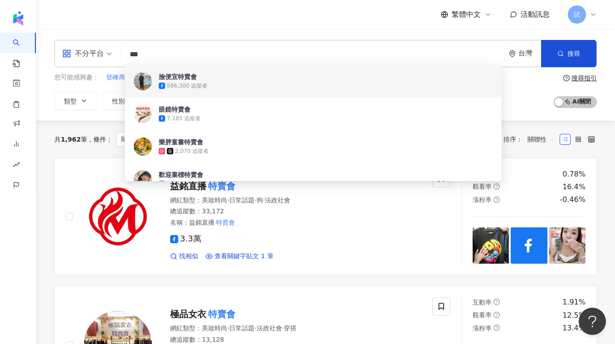
click at [101, 152] on div "共 1,962 筆 條件 ： 關鍵字：特賣會 重置 排序： 關聯性" at bounding box center [325, 139] width 543 height 37
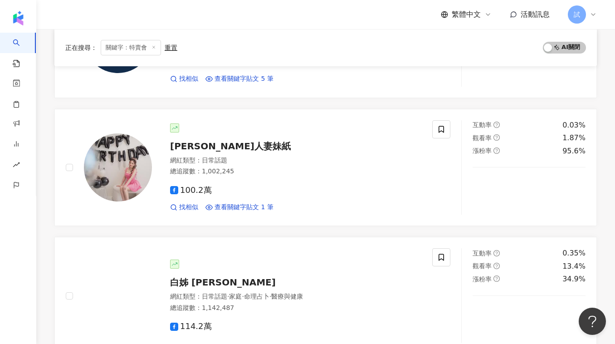
scroll to position [438, 0]
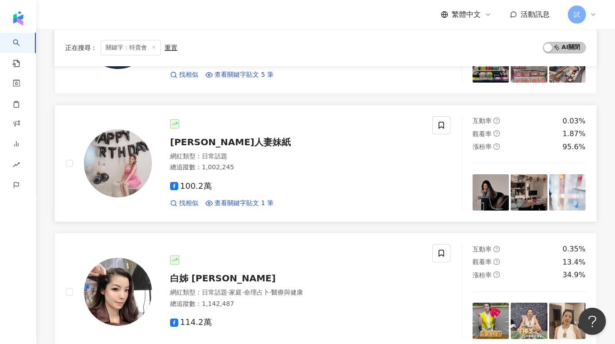
click at [225, 146] on div "Zebra人妻妹紙" at bounding box center [295, 142] width 251 height 13
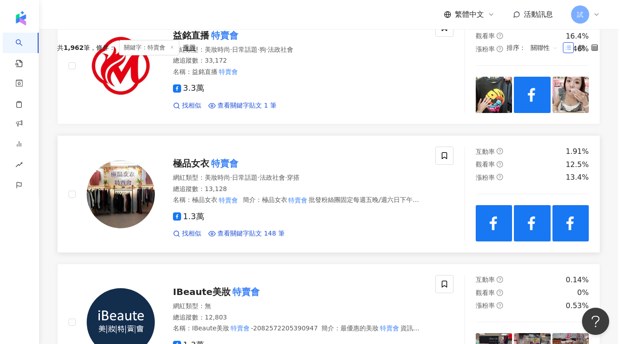
scroll to position [0, 0]
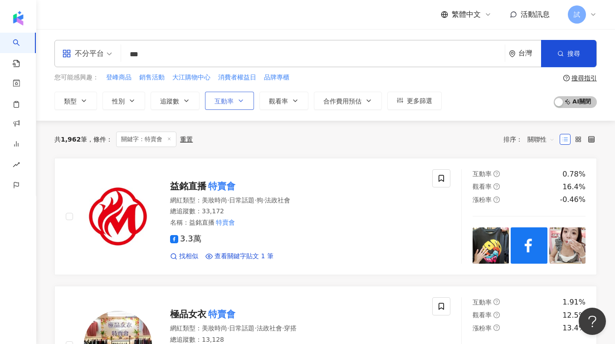
click at [236, 97] on button "互動率" at bounding box center [229, 101] width 49 height 18
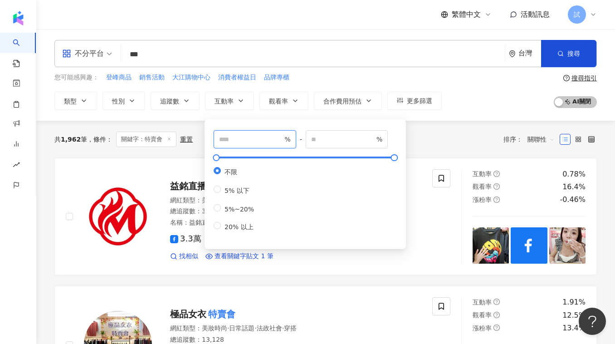
click at [252, 134] on input "number" at bounding box center [251, 139] width 64 height 10
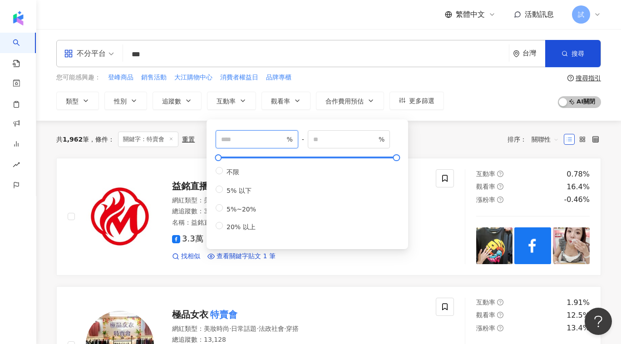
type input "*"
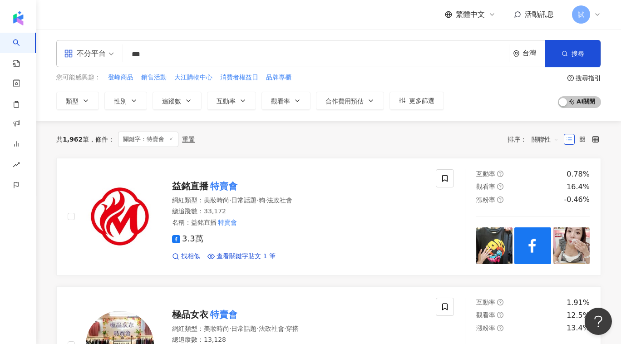
click at [427, 145] on div "共 1,962 筆 條件 ： 關鍵字：特賣會 重置 排序： 關聯性" at bounding box center [328, 139] width 545 height 15
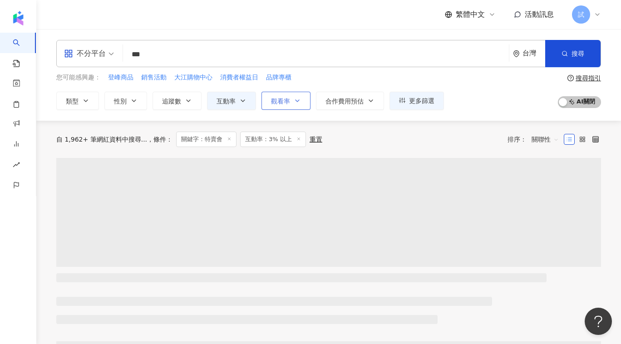
click at [294, 101] on icon "button" at bounding box center [297, 100] width 7 height 7
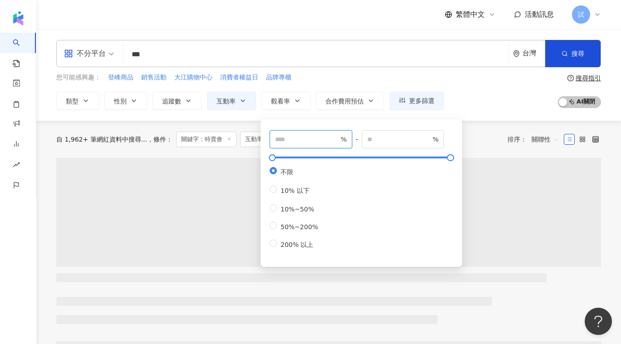
click at [293, 139] on input "number" at bounding box center [307, 139] width 64 height 10
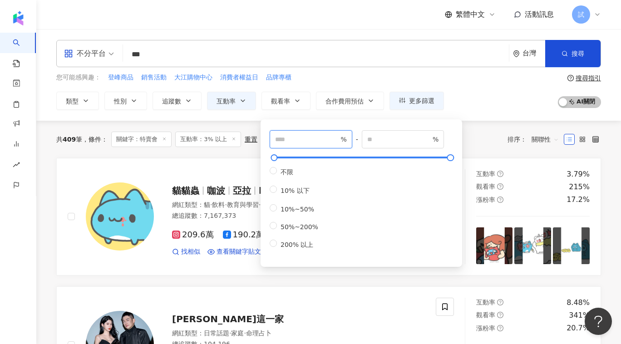
type input "***"
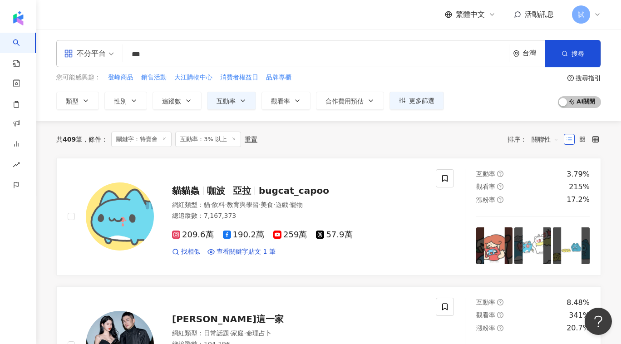
click at [472, 142] on div "共 409 筆 條件 ： 關鍵字：特賣會 互動率：3% 以上 重置 排序： 關聯性" at bounding box center [328, 139] width 545 height 15
click at [420, 101] on span "更多篩選" at bounding box center [421, 100] width 25 height 7
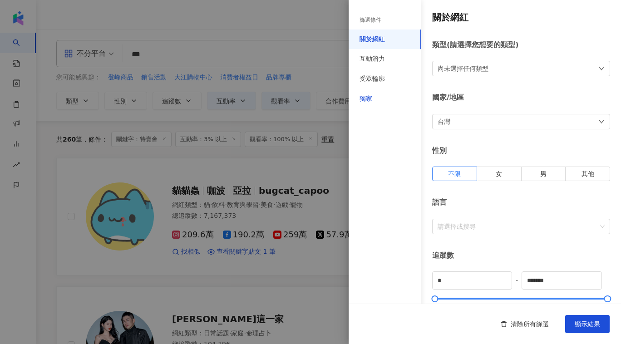
click at [368, 99] on div "獨家" at bounding box center [365, 98] width 13 height 9
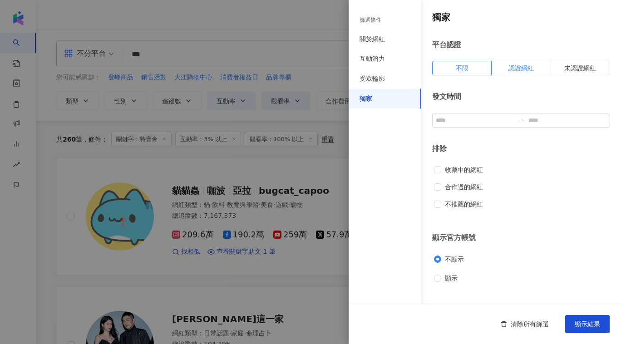
click at [515, 65] on span "認證網紅" at bounding box center [520, 67] width 25 height 7
click at [587, 320] on button "顯示結果" at bounding box center [587, 324] width 44 height 18
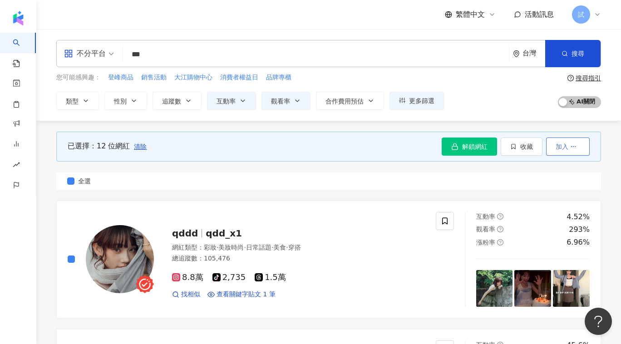
click at [575, 144] on icon "button" at bounding box center [573, 146] width 6 height 6
click at [552, 185] on span "加入商案媒合" at bounding box center [550, 185] width 38 height 7
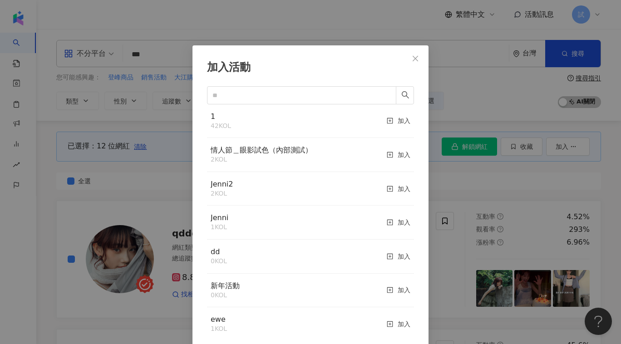
scroll to position [9, 0]
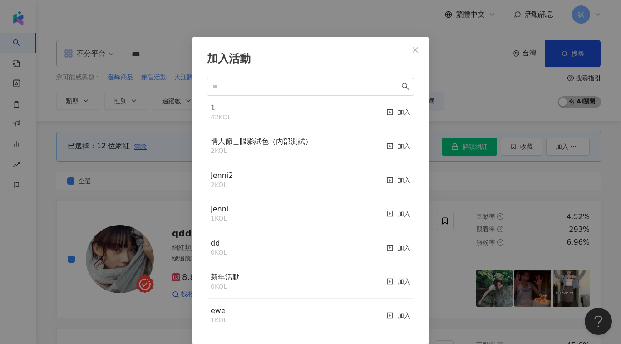
click at [166, 193] on div "加入活動 1 42 KOL 加入 情人節＿眼影試色（內部測試） 2 KOL 加入 Jenni2 2 KOL 加入 Jenni 1 KOL 加入 dd 0 KO…" at bounding box center [310, 172] width 621 height 344
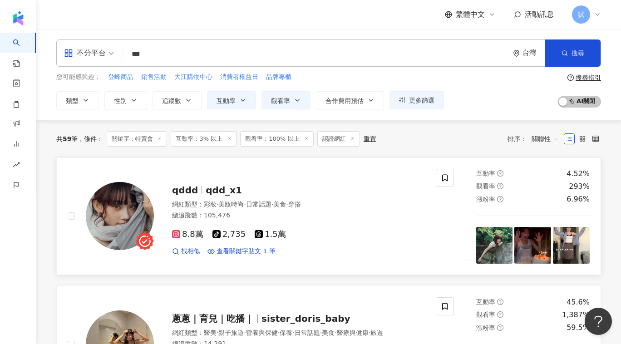
scroll to position [0, 0]
click at [350, 138] on icon at bounding box center [352, 139] width 5 height 5
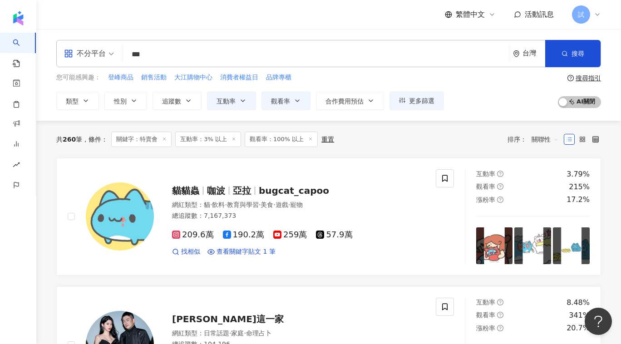
click at [162, 58] on input "***" at bounding box center [316, 54] width 378 height 17
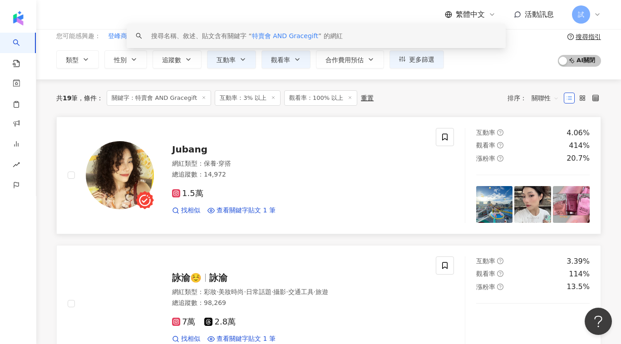
scroll to position [42, 0]
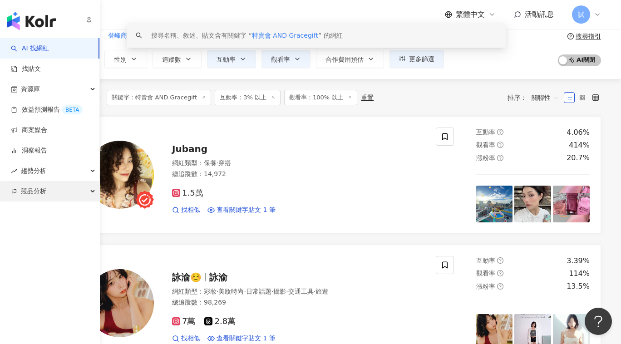
type input "**********"
click at [28, 191] on span "競品分析" at bounding box center [33, 191] width 25 height 20
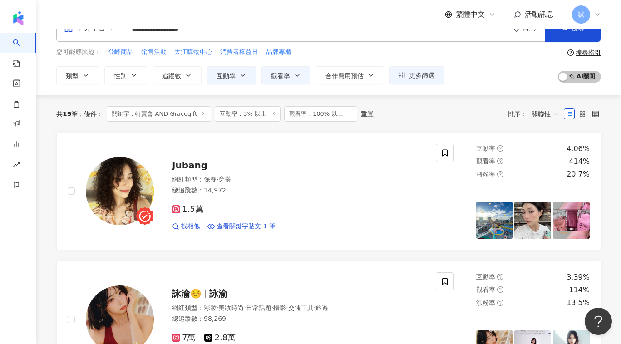
scroll to position [0, 0]
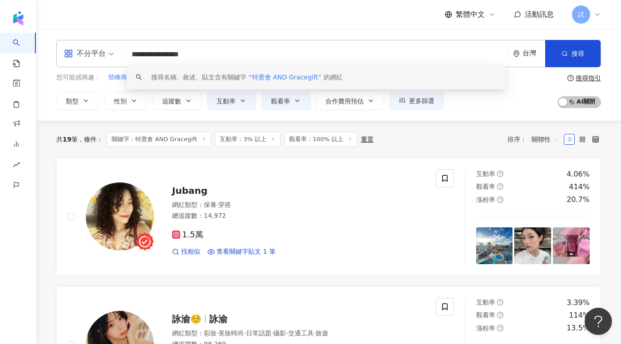
drag, startPoint x: 212, startPoint y: 55, endPoint x: 123, endPoint y: 54, distance: 88.5
click at [123, 54] on div "**********" at bounding box center [328, 53] width 545 height 27
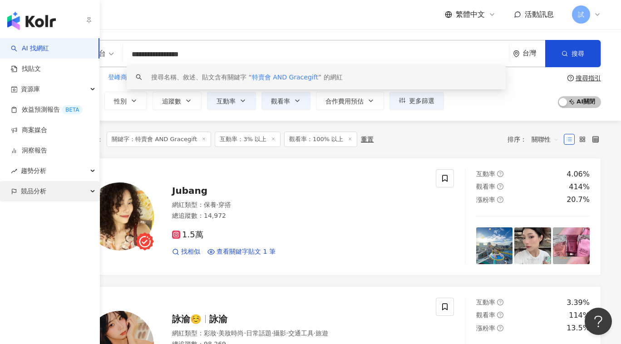
click at [21, 190] on span "競品分析" at bounding box center [33, 191] width 25 height 20
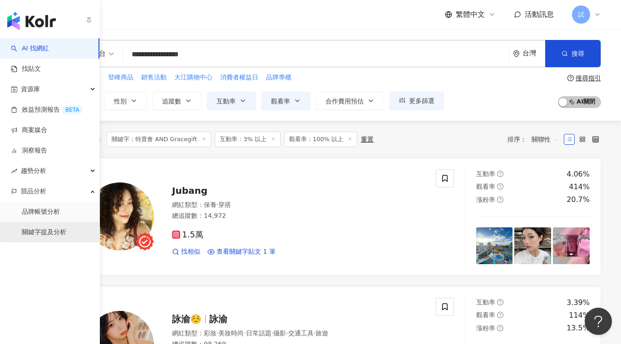
click at [49, 237] on link "關鍵字提及分析" at bounding box center [44, 232] width 44 height 9
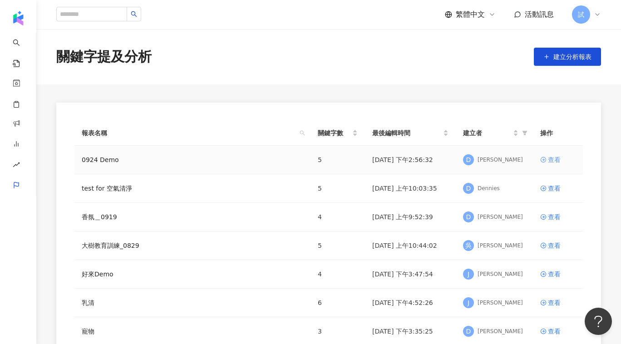
click at [549, 162] on div "查看" at bounding box center [554, 160] width 13 height 10
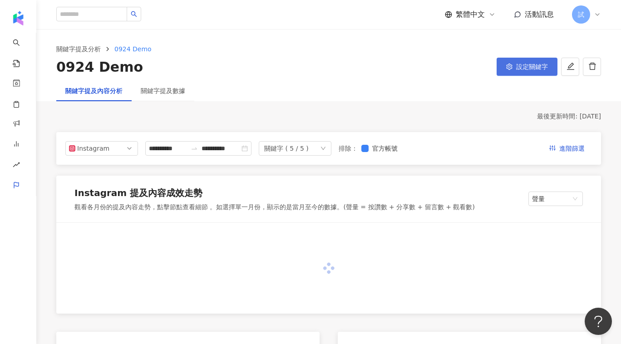
click at [531, 71] on button "設定關鍵字" at bounding box center [526, 67] width 61 height 18
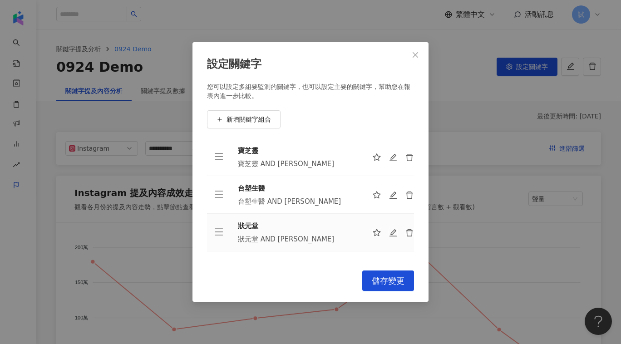
scroll to position [66, 0]
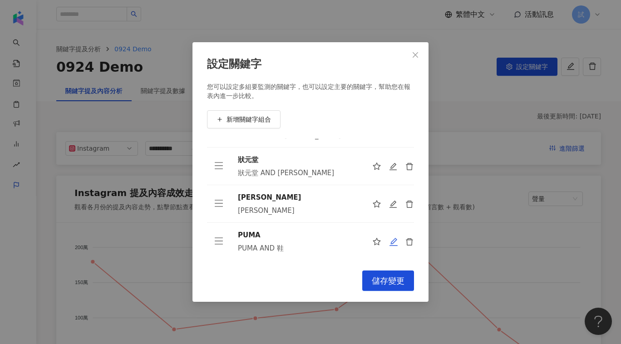
click at [394, 238] on icon "edit" at bounding box center [393, 242] width 8 height 8
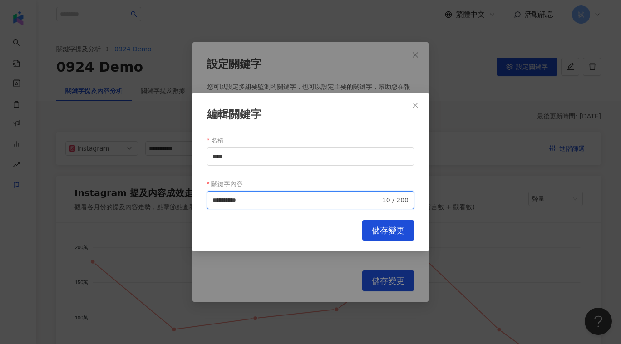
drag, startPoint x: 262, startPoint y: 201, endPoint x: 171, endPoint y: 201, distance: 90.8
click at [171, 201] on div "**********" at bounding box center [310, 172] width 621 height 344
paste input "*******"
drag, startPoint x: 283, startPoint y: 201, endPoint x: 294, endPoint y: 200, distance: 11.4
click at [294, 200] on input "**********" at bounding box center [296, 200] width 168 height 10
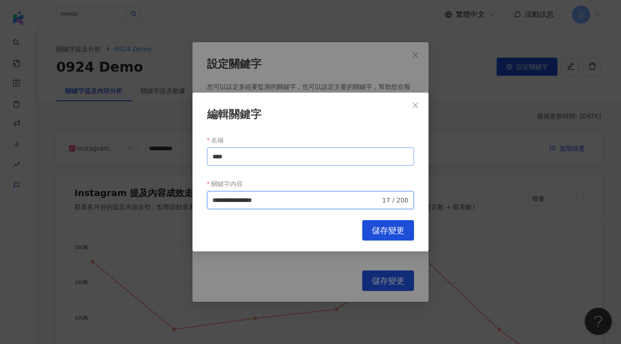
type input "**********"
drag, startPoint x: 223, startPoint y: 155, endPoint x: 210, endPoint y: 155, distance: 13.6
click at [210, 155] on input "****" at bounding box center [310, 156] width 207 height 18
paste input "*****"
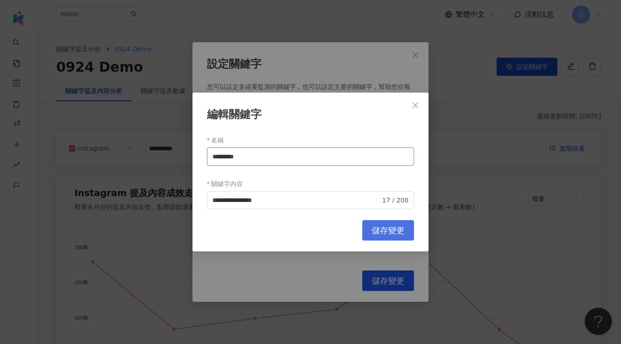
type input "*********"
click at [373, 231] on span "儲存變更" at bounding box center [388, 231] width 33 height 10
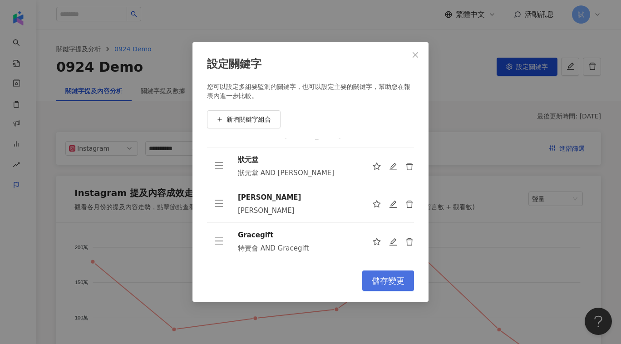
click at [385, 275] on button "儲存變更" at bounding box center [388, 280] width 52 height 20
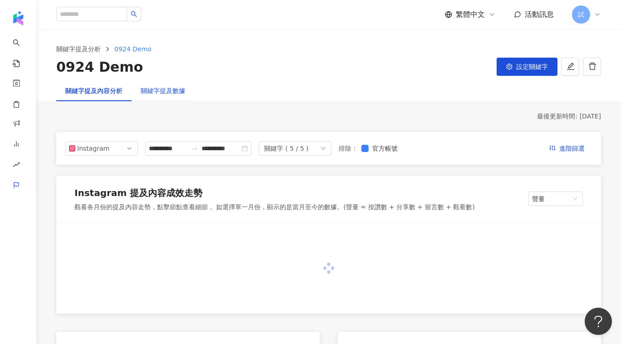
click at [160, 88] on div "關鍵字提及數據" at bounding box center [163, 91] width 44 height 10
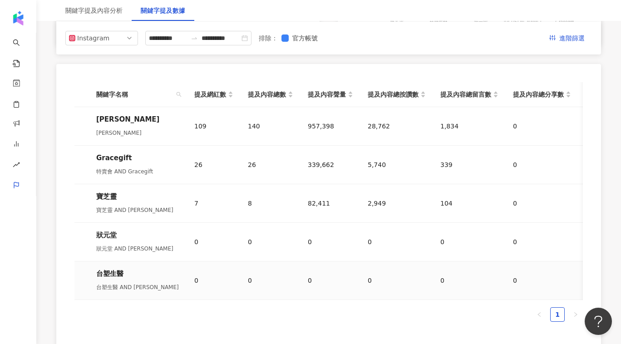
scroll to position [403, 0]
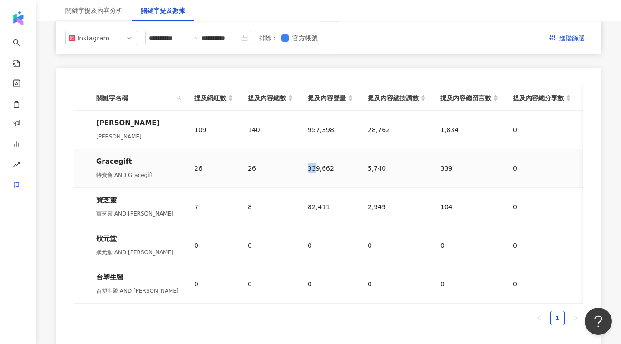
drag, startPoint x: 315, startPoint y: 168, endPoint x: 305, endPoint y: 168, distance: 10.4
click at [305, 168] on td "339,662" at bounding box center [330, 168] width 60 height 39
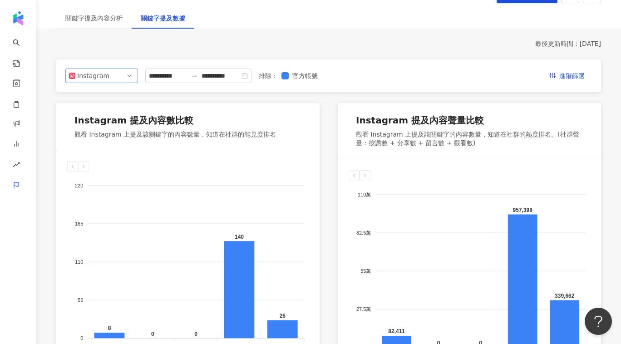
scroll to position [0, 0]
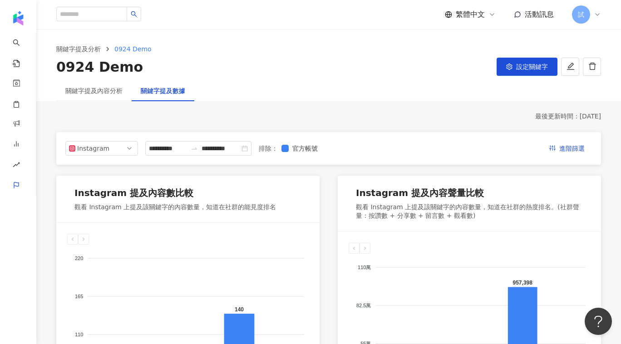
click at [96, 99] on div "關鍵字提及內容分析" at bounding box center [93, 90] width 75 height 21
click at [95, 95] on div "關鍵字提及內容分析" at bounding box center [93, 91] width 57 height 10
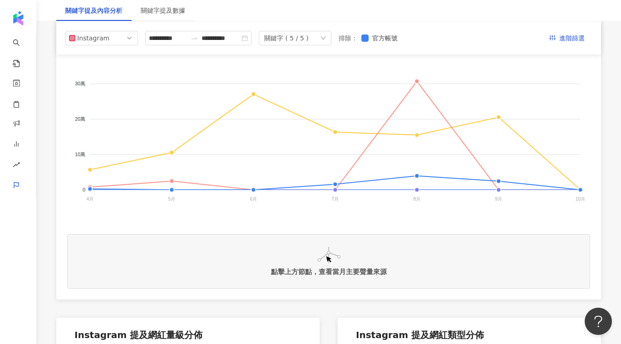
scroll to position [189, 0]
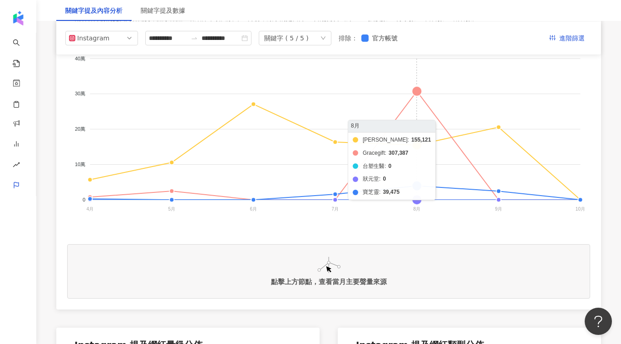
click at [415, 90] on foreignobject "牛樟芝 Gracegift 台塑生醫 狀元堂 寶芝靈" at bounding box center [328, 136] width 523 height 182
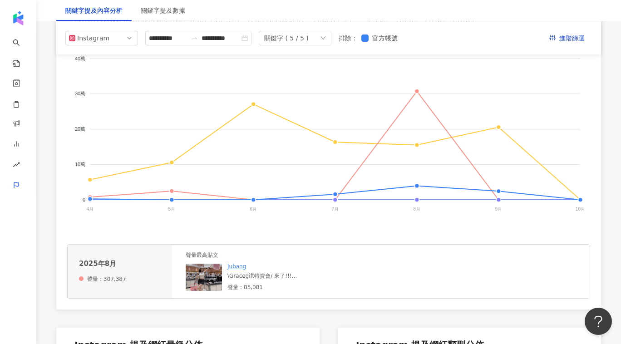
click at [200, 275] on img at bounding box center [204, 277] width 36 height 27
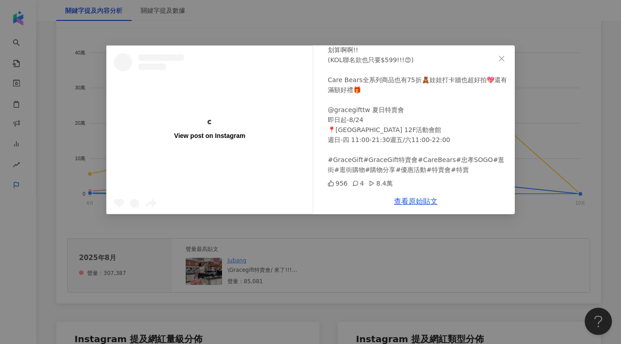
scroll to position [196, 0]
drag, startPoint x: 373, startPoint y: 184, endPoint x: 388, endPoint y: 184, distance: 15.9
click at [388, 184] on div "8.4萬" at bounding box center [380, 183] width 24 height 10
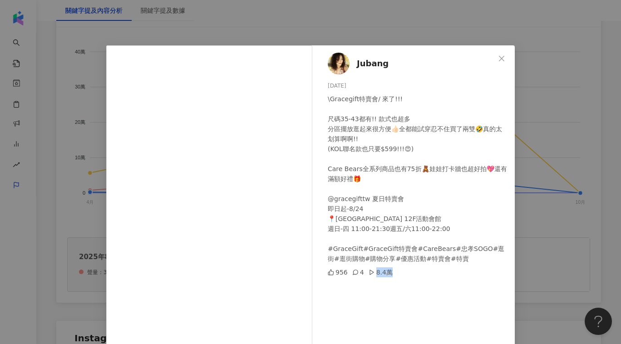
scroll to position [0, 0]
click at [342, 251] on div "\Gracegift特賣會/ 來了!!! 尺碼35-43都有!! 款式也超多 分區擺放逛起來很方便👍🏻全都能試穿忍不住買了兩雙🤣真的太划算啊啊!! (KOL聯…" at bounding box center [418, 179] width 180 height 170
click at [522, 216] on div "Jubang 2025/8/20 \Gracegift特賣會/ 來了!!! 尺碼35-43都有!! 款式也超多 分區擺放逛起來很方便👍🏻全都能試穿忍不住買了兩…" at bounding box center [310, 172] width 621 height 344
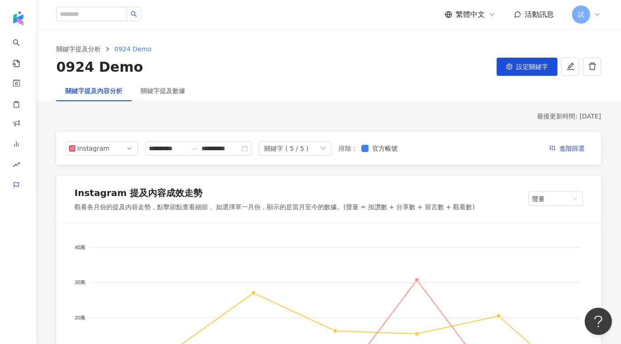
click at [585, 17] on span "試" at bounding box center [581, 14] width 18 height 18
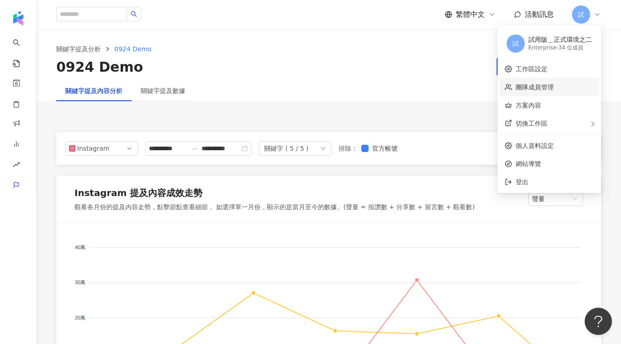
click at [546, 85] on link "團隊成員管理" at bounding box center [534, 86] width 38 height 7
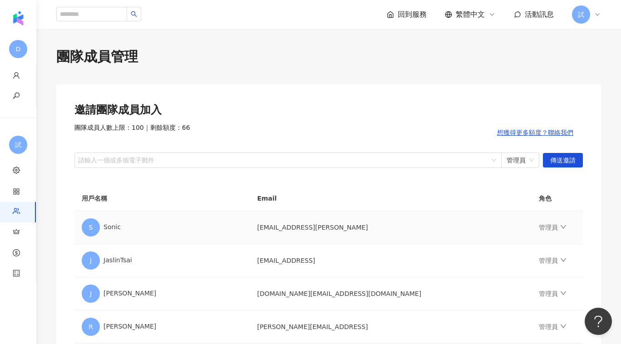
scroll to position [29, 0]
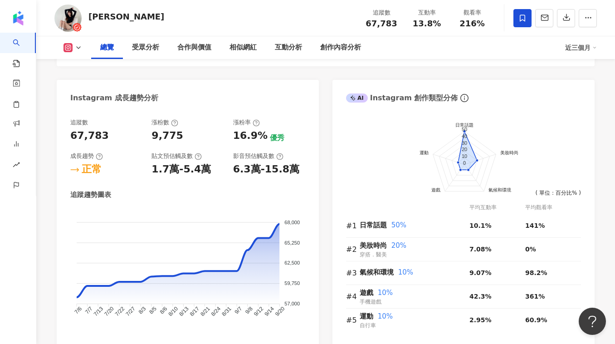
scroll to position [457, 0]
drag, startPoint x: 365, startPoint y: 25, endPoint x: 404, endPoint y: 25, distance: 38.6
click at [404, 25] on div "追蹤數 67,783" at bounding box center [381, 18] width 45 height 20
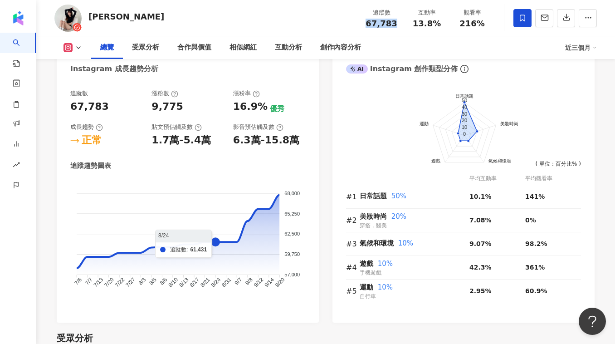
scroll to position [484, 0]
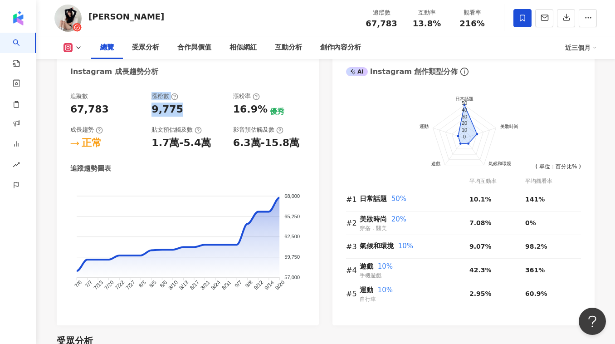
drag, startPoint x: 145, startPoint y: 113, endPoint x: 177, endPoint y: 113, distance: 32.2
click at [177, 113] on div "追蹤數 67,783 漲粉數 9,775 漲粉率 16.9% 優秀 成長趨勢 正常 貼文預估觸及數 1.7萬-5.4萬 影音預估觸及數 6.3萬-15.8萬" at bounding box center [187, 121] width 235 height 58
click at [243, 163] on div "追蹤數 67,783 漲粉數 9,775 漲粉率 16.9% 優秀 成長趨勢 正常 貼文預估觸及數 1.7萬-5.4萬 影音預估觸及數 6.3萬-15.8萬 …" at bounding box center [187, 202] width 235 height 220
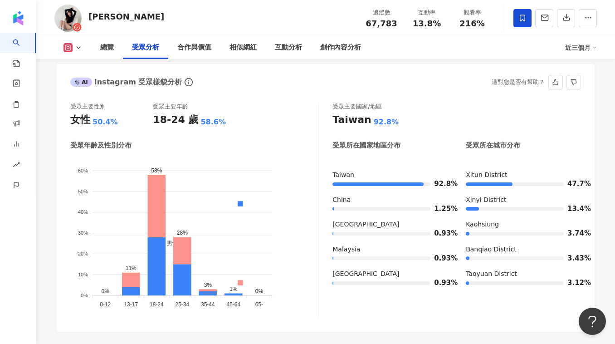
scroll to position [773, 0]
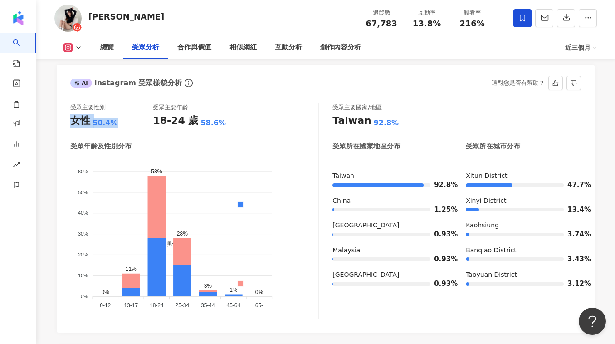
drag, startPoint x: 70, startPoint y: 122, endPoint x: 116, endPoint y: 122, distance: 45.8
click at [116, 123] on div "受眾主要性別 女性 50.4% 受眾主要年齡 18-24 歲 58.6% 受眾年齡及性別分布 男性 女性 60% 60% 50% 50% 40% 40% 30…" at bounding box center [326, 213] width 538 height 238
drag, startPoint x: 148, startPoint y: 118, endPoint x: 211, endPoint y: 117, distance: 62.6
click at [211, 117] on div "受眾主要性別 女性 50.4% 受眾主要年齡 18-24 歲 58.6%" at bounding box center [194, 115] width 248 height 25
click at [219, 122] on div "18-24 歲 58.6%" at bounding box center [194, 121] width 83 height 14
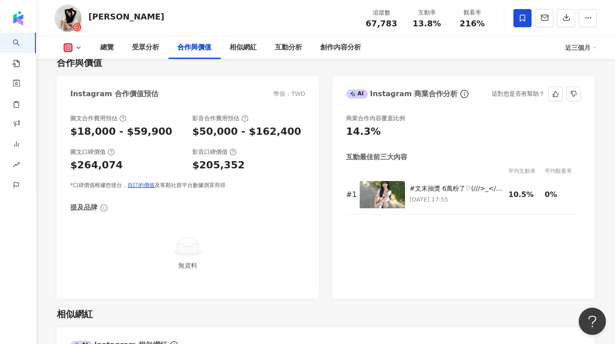
scroll to position [1216, 0]
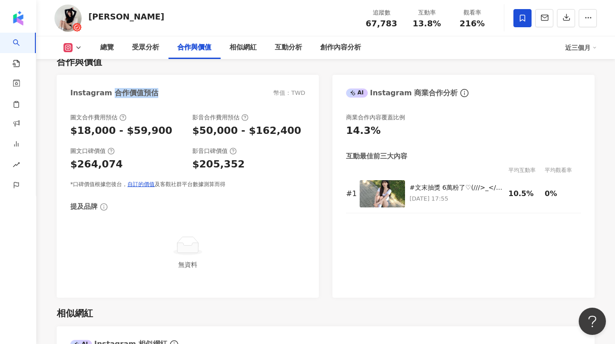
drag, startPoint x: 111, startPoint y: 95, endPoint x: 149, endPoint y: 95, distance: 38.6
click at [149, 95] on div "Instagram 合作價值預估" at bounding box center [114, 93] width 88 height 10
drag, startPoint x: 76, startPoint y: 131, endPoint x: 109, endPoint y: 131, distance: 33.1
click at [109, 131] on div "$18,000 - $59,900" at bounding box center [121, 131] width 102 height 14
drag, startPoint x: 231, startPoint y: 130, endPoint x: 199, endPoint y: 129, distance: 32.2
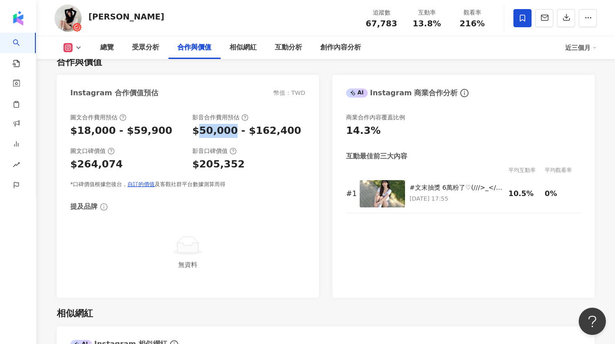
click at [199, 129] on div "$50,000 - $162,400" at bounding box center [246, 131] width 109 height 14
click at [211, 136] on div "$50,000 - $162,400" at bounding box center [246, 131] width 109 height 14
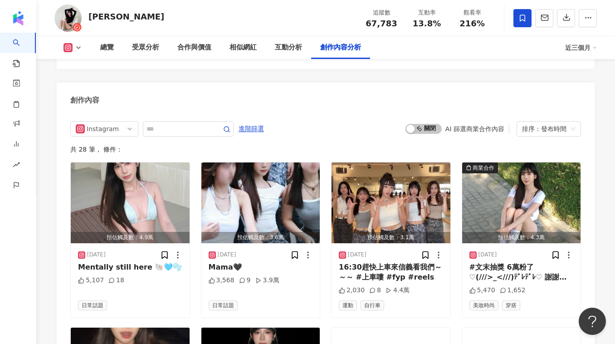
scroll to position [2750, 0]
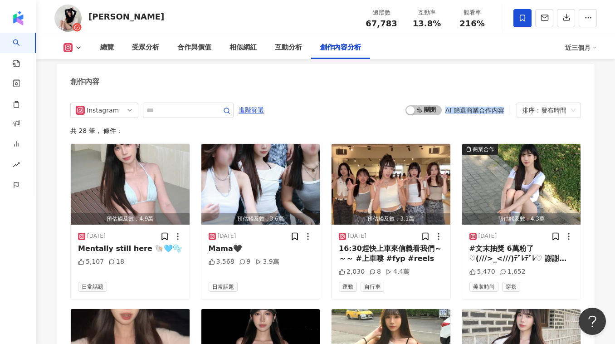
drag, startPoint x: 445, startPoint y: 116, endPoint x: 504, endPoint y: 118, distance: 59.0
click at [504, 115] on div "啟動 關閉 AI 篩選商業合作內容" at bounding box center [458, 110] width 104 height 10
click at [412, 114] on div "button" at bounding box center [411, 110] width 8 height 8
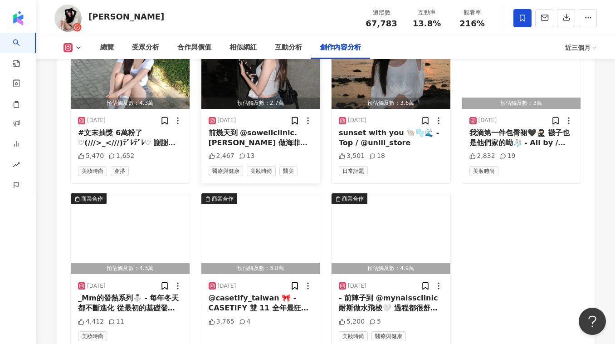
scroll to position [2870, 0]
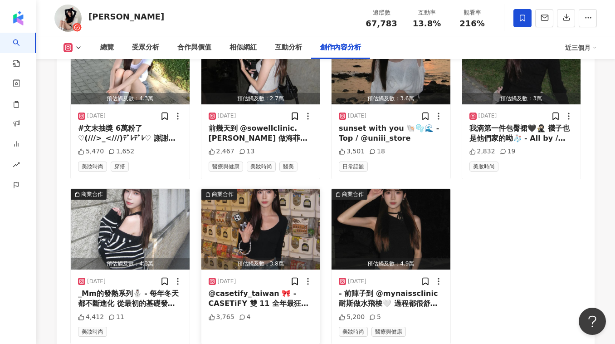
click at [259, 244] on img "button" at bounding box center [260, 229] width 119 height 81
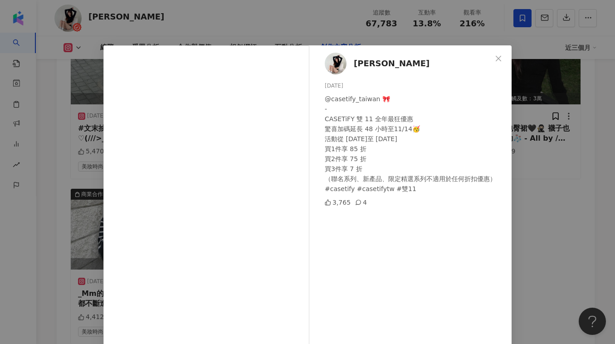
click at [533, 197] on div "蔡🦋 2024/11/10 @casetify_taiwan 🎀 - CASETiFY 雙 11 全年最狂優惠 驚喜加碼延長 48 小時至11/14🥳 活動從…" at bounding box center [307, 172] width 615 height 344
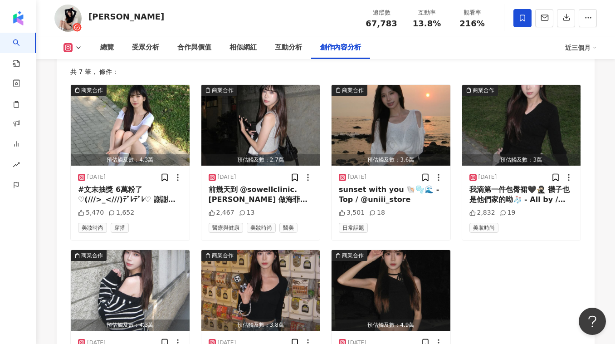
scroll to position [2792, 0]
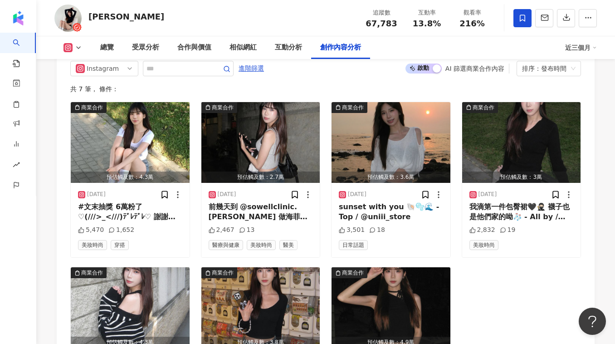
click at [434, 72] on div "button" at bounding box center [437, 68] width 8 height 8
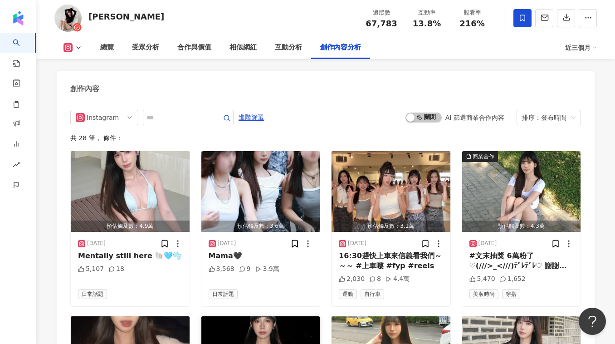
scroll to position [2741, 0]
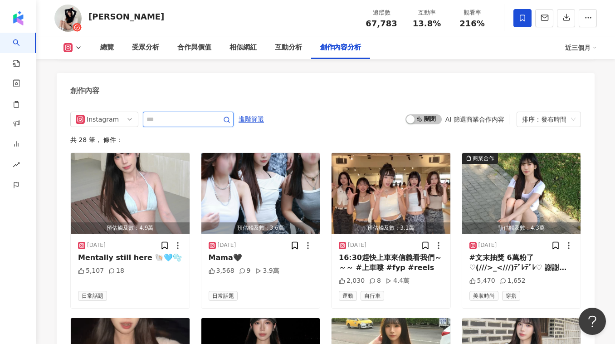
click at [188, 124] on input "text" at bounding box center [179, 119] width 64 height 11
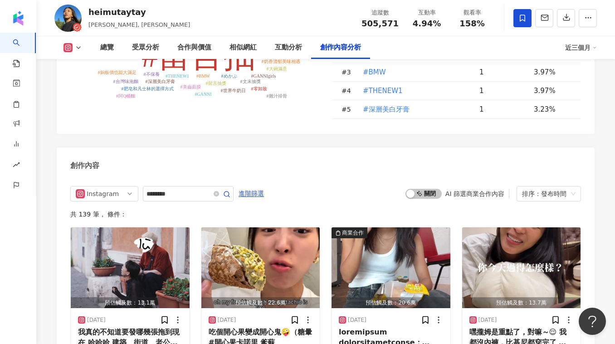
type input "********"
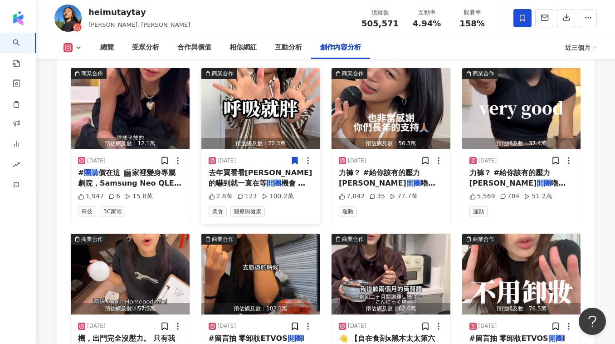
scroll to position [2594, 0]
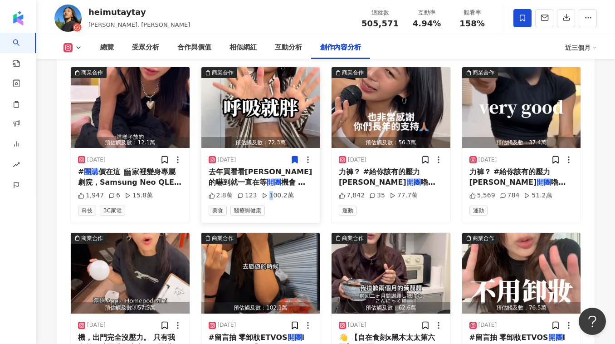
drag, startPoint x: 268, startPoint y: 182, endPoint x: 294, endPoint y: 182, distance: 26.3
click at [295, 191] on div "2.8萬 123 100.2萬" at bounding box center [261, 195] width 104 height 9
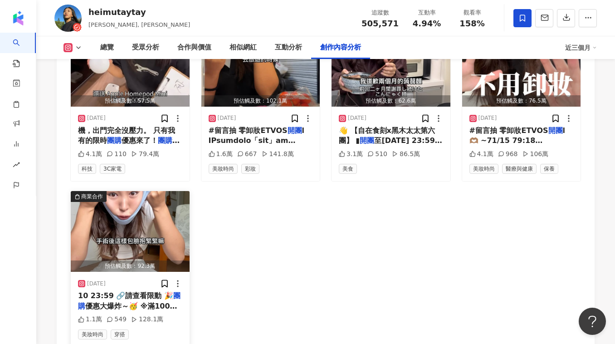
scroll to position [2805, 0]
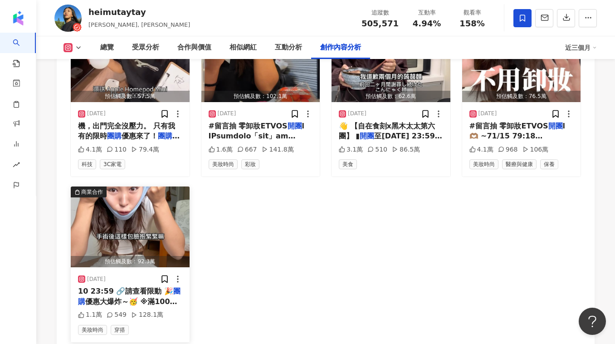
click at [139, 207] on img "button" at bounding box center [130, 226] width 119 height 81
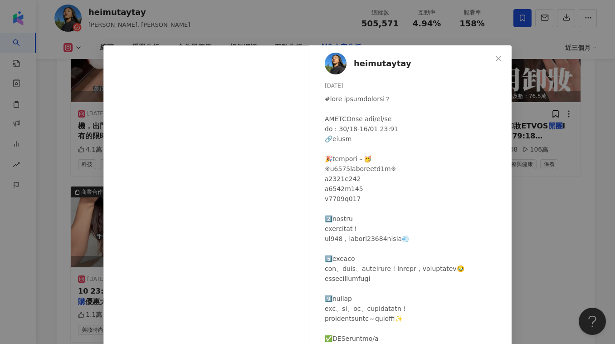
scroll to position [12, 0]
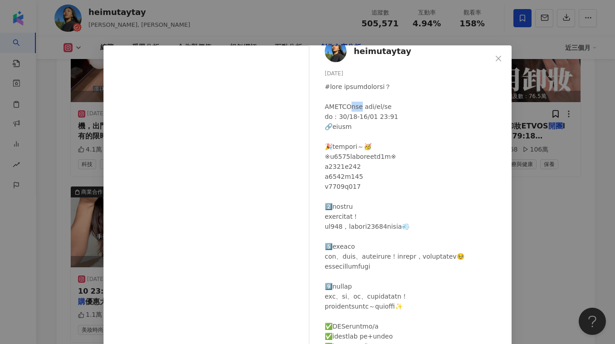
drag, startPoint x: 344, startPoint y: 105, endPoint x: 364, endPoint y: 106, distance: 20.9
click at [527, 191] on div "heimutaytay [DATE] 1.1萬 549 128.1萬 查看原始貼文" at bounding box center [307, 172] width 615 height 344
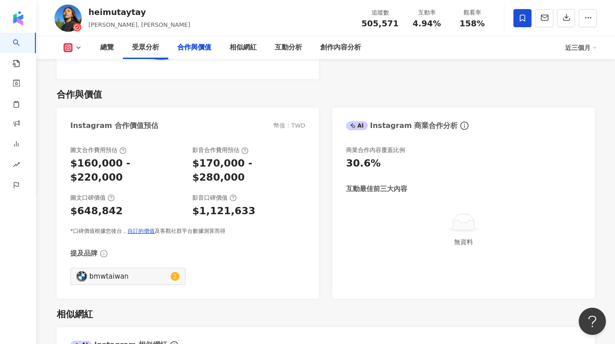
scroll to position [1204, 0]
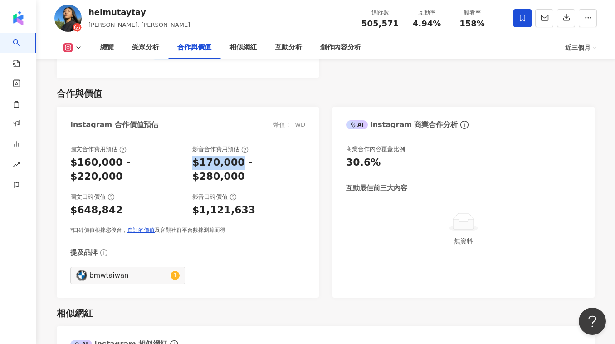
drag, startPoint x: 188, startPoint y: 161, endPoint x: 236, endPoint y: 161, distance: 47.2
click at [236, 161] on div "圖文合作費用預估 $160,000 - $220,000 影音合作費用預估 $170,000 - $280,000" at bounding box center [187, 164] width 235 height 39
click at [237, 165] on div "$170,000 - $280,000" at bounding box center [248, 170] width 113 height 28
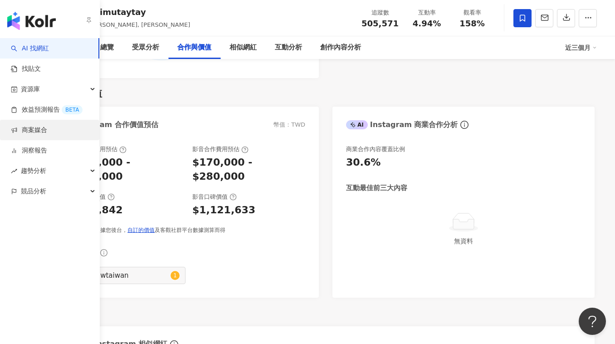
click at [45, 132] on link "商案媒合" at bounding box center [29, 130] width 36 height 9
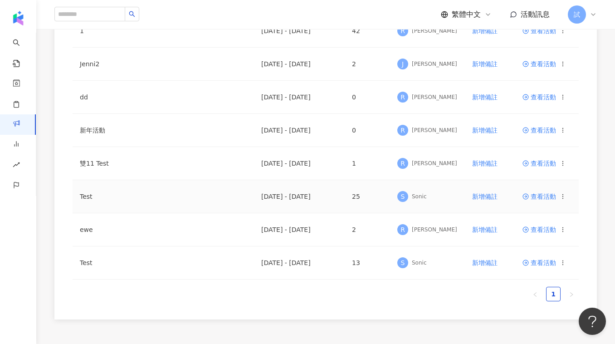
scroll to position [153, 0]
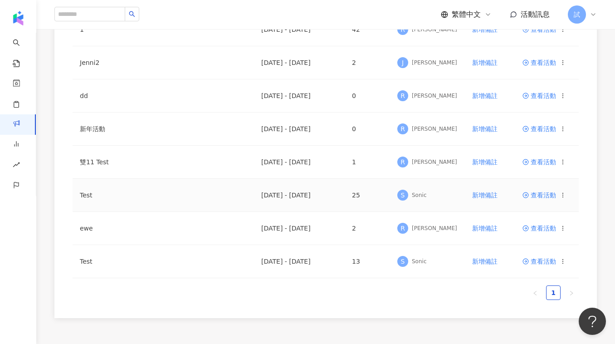
click at [542, 194] on span "查看活動" at bounding box center [540, 195] width 34 height 6
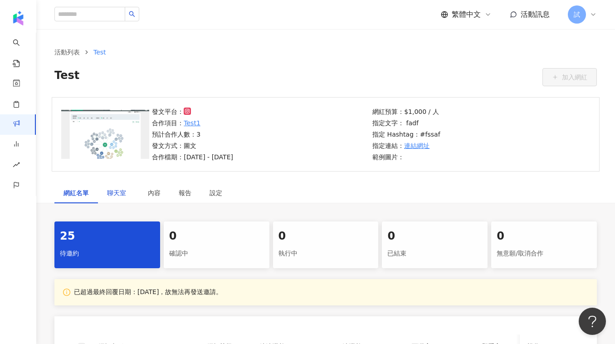
click at [114, 195] on span "聊天室" at bounding box center [118, 193] width 23 height 6
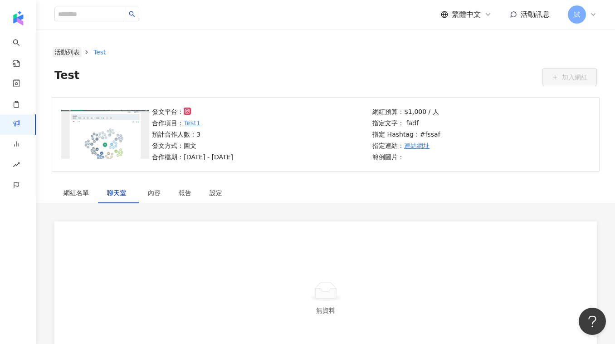
click at [68, 55] on link "活動列表" at bounding box center [67, 52] width 29 height 10
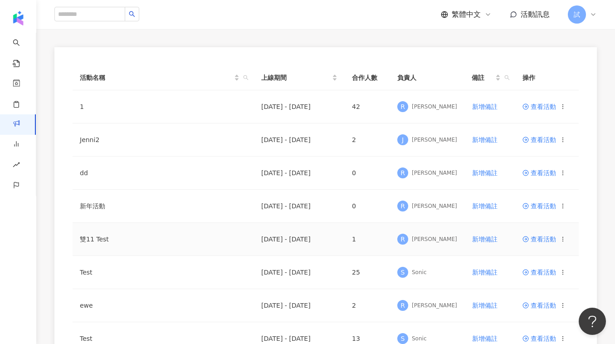
scroll to position [82, 0]
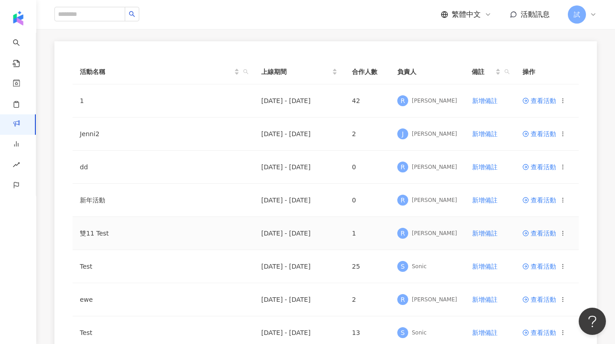
click at [539, 230] on span "查看活動" at bounding box center [540, 233] width 34 height 6
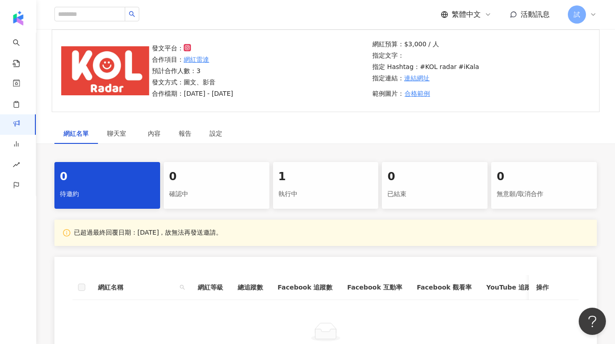
scroll to position [76, 0]
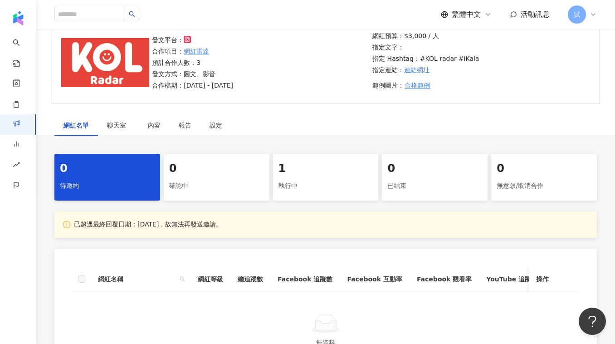
click at [330, 183] on div "執行中" at bounding box center [326, 185] width 95 height 15
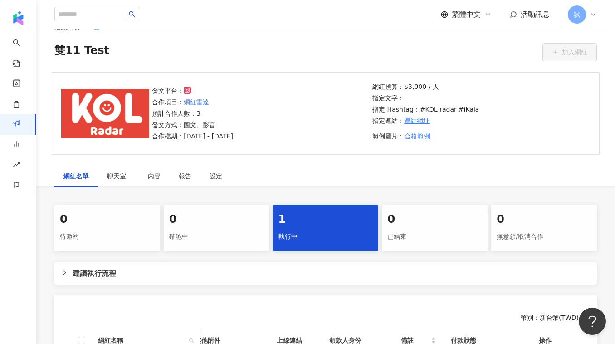
scroll to position [7, 0]
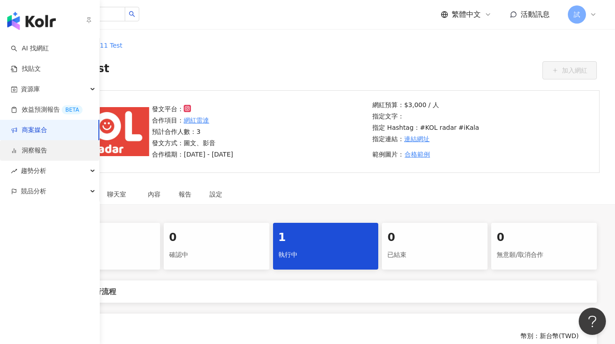
click at [37, 150] on link "洞察報告" at bounding box center [29, 150] width 36 height 9
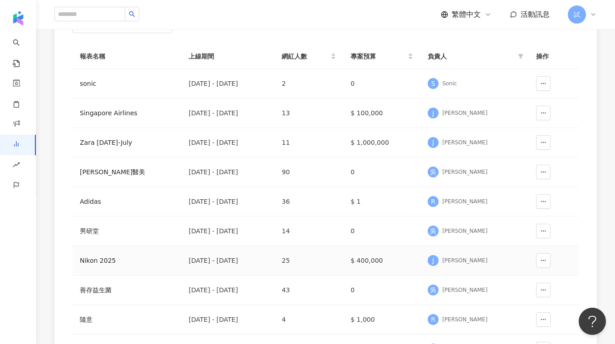
scroll to position [111, 0]
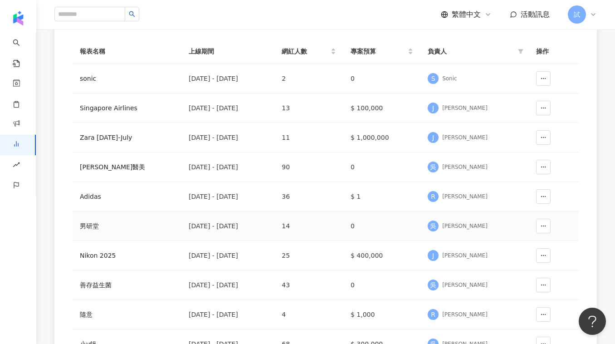
click at [100, 227] on div "男研堂" at bounding box center [127, 226] width 94 height 10
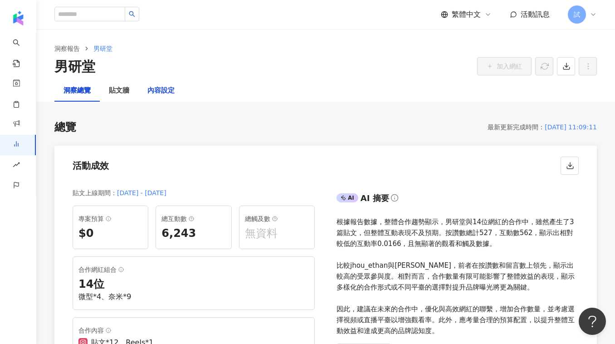
click at [164, 90] on div "內容設定" at bounding box center [160, 90] width 27 height 11
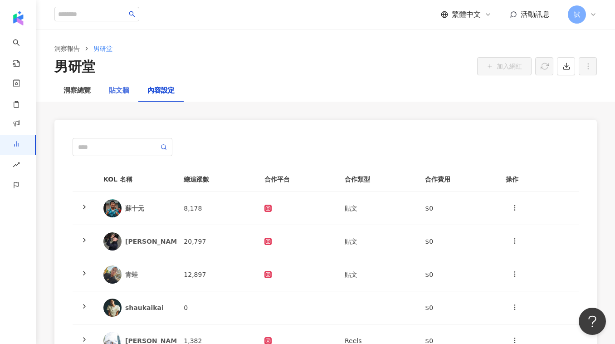
click at [129, 95] on div "貼文牆" at bounding box center [119, 91] width 39 height 22
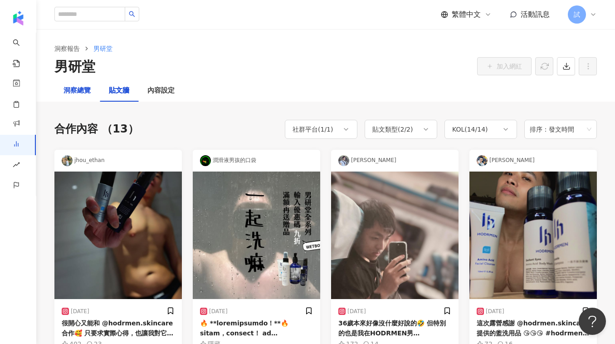
click at [78, 89] on div "洞察總覽" at bounding box center [77, 90] width 27 height 11
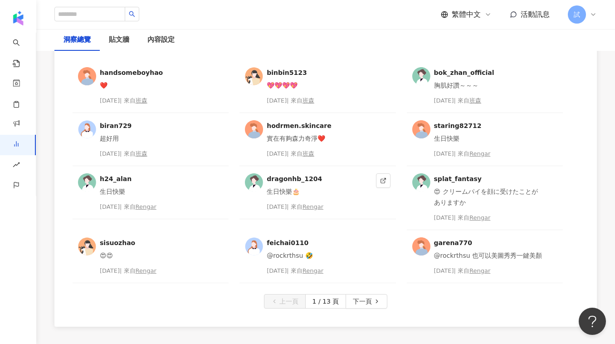
scroll to position [2376, 0]
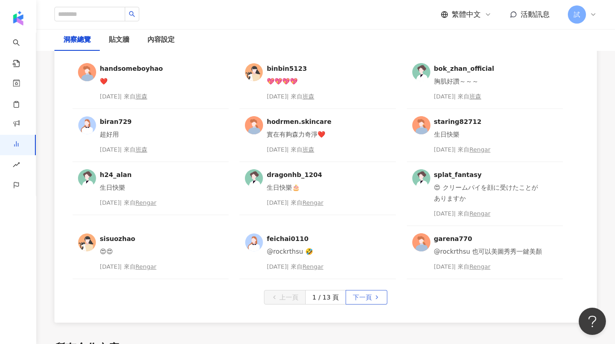
click at [382, 299] on button "下一頁" at bounding box center [367, 297] width 42 height 15
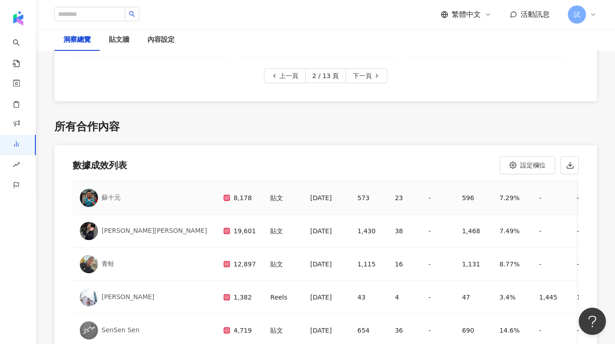
scroll to position [0, 0]
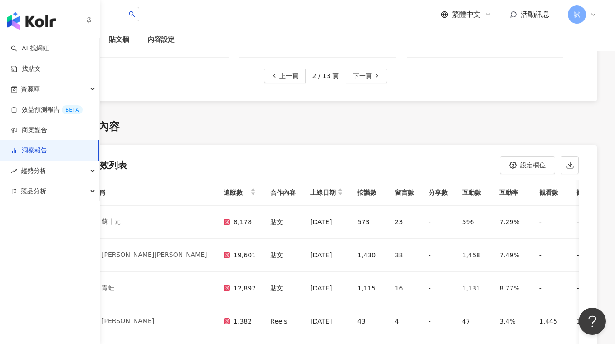
click at [21, 155] on link "洞察報告" at bounding box center [29, 150] width 36 height 9
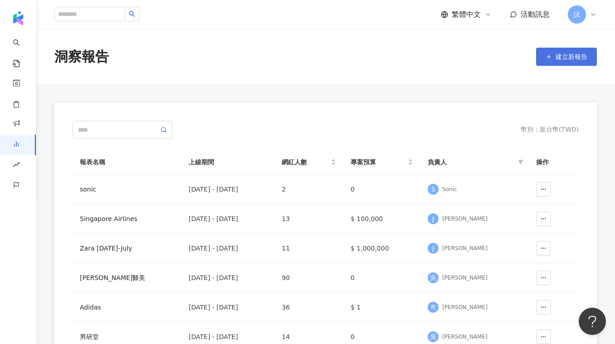
click at [537, 54] on button "建立新報告" at bounding box center [566, 57] width 61 height 18
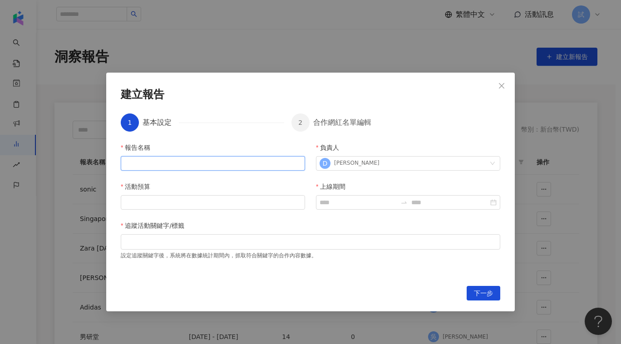
click at [230, 159] on input "報告名稱" at bounding box center [213, 163] width 184 height 15
type input "****"
click at [219, 198] on input "活動預算" at bounding box center [212, 203] width 183 height 14
type input "***"
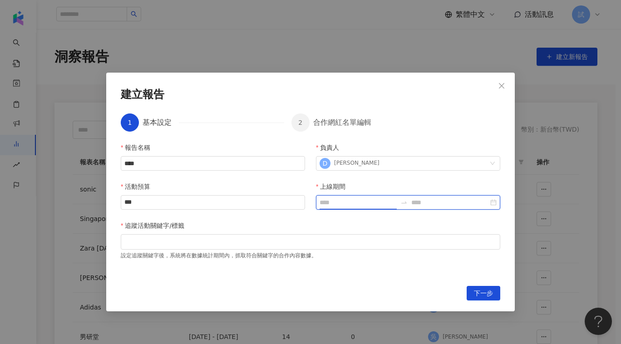
click at [353, 203] on input "上線期間" at bounding box center [357, 202] width 77 height 10
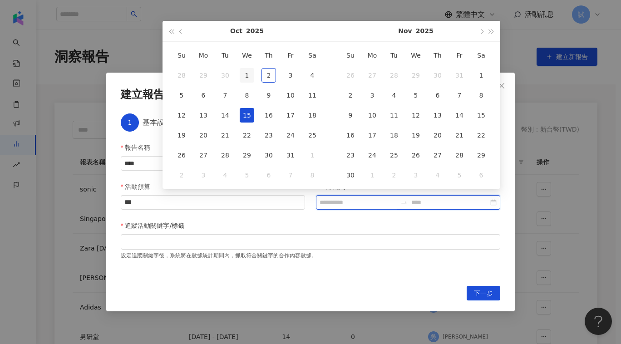
type input "**********"
click at [245, 76] on div "1" at bounding box center [247, 75] width 15 height 15
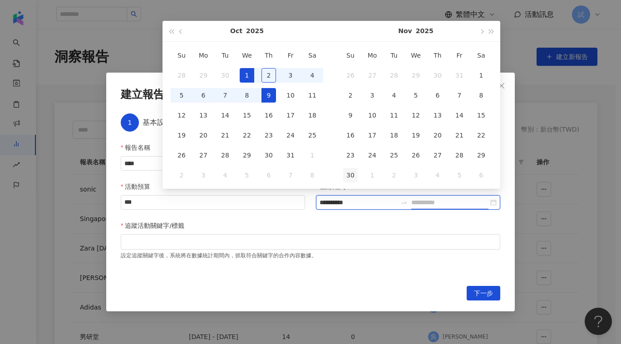
type input "**********"
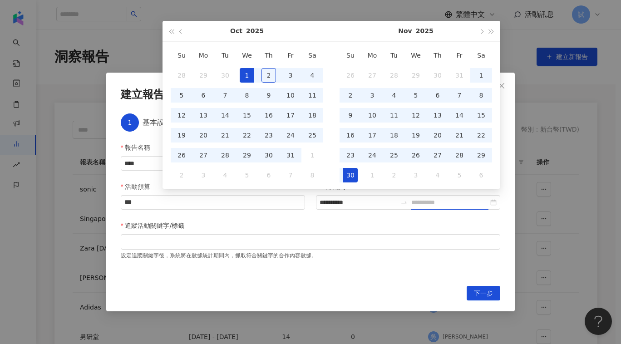
click at [349, 178] on div "30" at bounding box center [350, 175] width 15 height 15
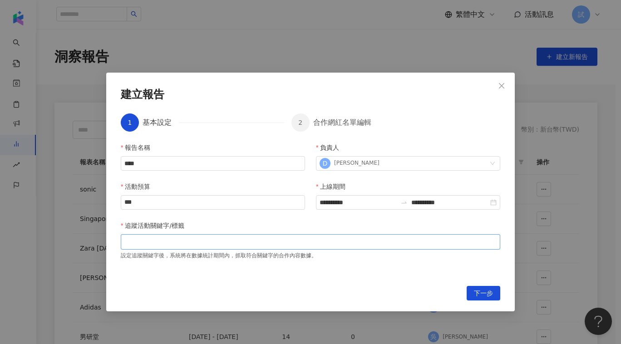
click at [205, 240] on div at bounding box center [311, 241] width 376 height 7
type input "*"
type input "**"
click at [479, 292] on span "下一步" at bounding box center [483, 293] width 19 height 15
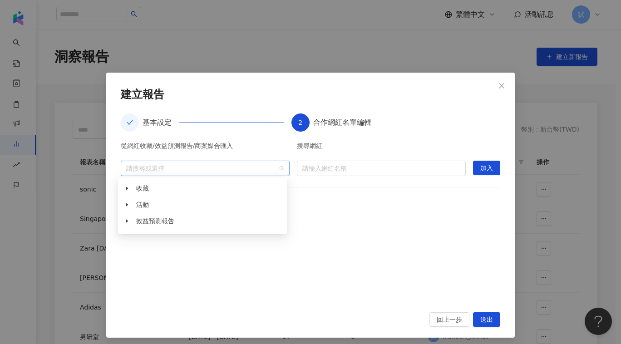
click at [277, 166] on div "請搜尋或選擇" at bounding box center [205, 168] width 169 height 15
click at [125, 189] on icon "caret-down" at bounding box center [127, 188] width 5 height 5
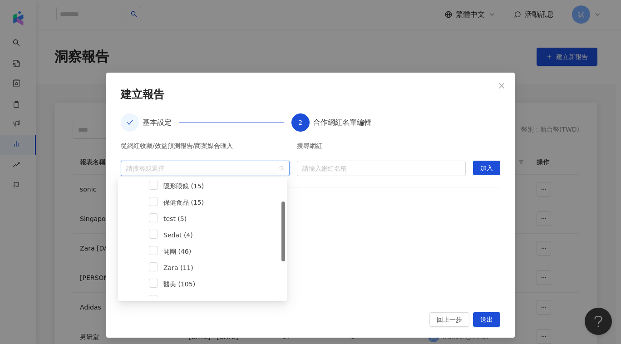
scroll to position [39, 0]
click at [155, 280] on span at bounding box center [153, 279] width 9 height 9
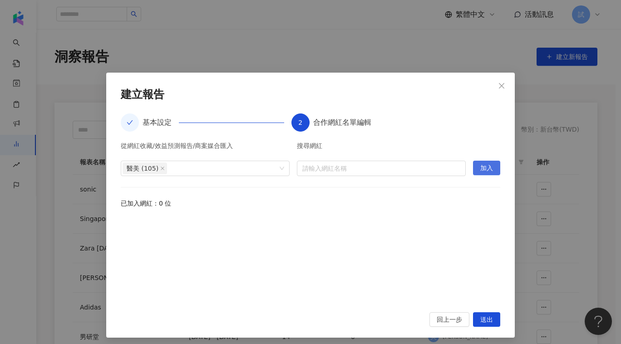
click at [480, 170] on span "加入" at bounding box center [486, 168] width 13 height 15
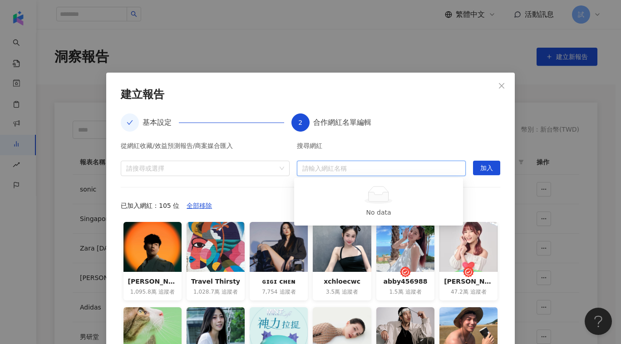
click at [348, 169] on input "search" at bounding box center [381, 168] width 158 height 15
click at [283, 201] on div "已加入網紅：105 位 全部移除" at bounding box center [310, 205] width 379 height 15
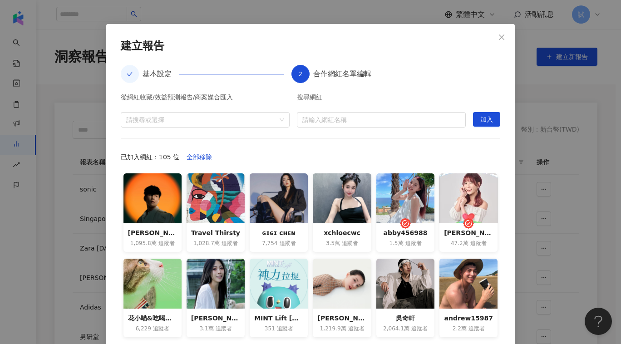
scroll to position [93, 0]
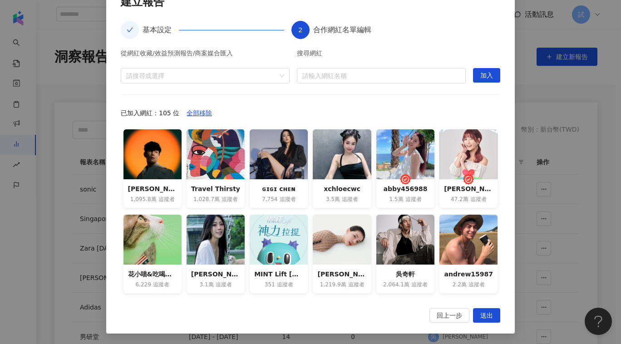
click at [541, 104] on div "**********" at bounding box center [310, 172] width 621 height 344
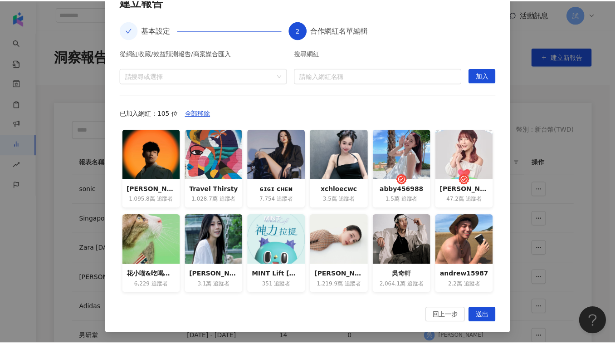
scroll to position [20, 0]
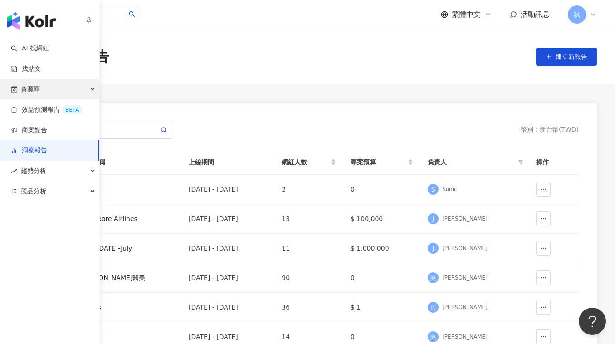
click at [32, 87] on span "資源庫" at bounding box center [30, 89] width 19 height 20
click at [30, 90] on span "資源庫" at bounding box center [30, 89] width 19 height 20
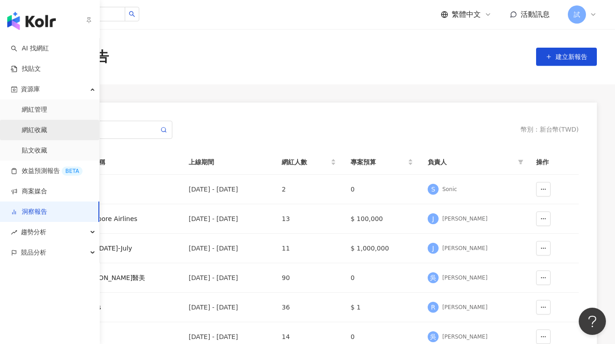
click at [40, 133] on link "網紅收藏" at bounding box center [34, 130] width 25 height 9
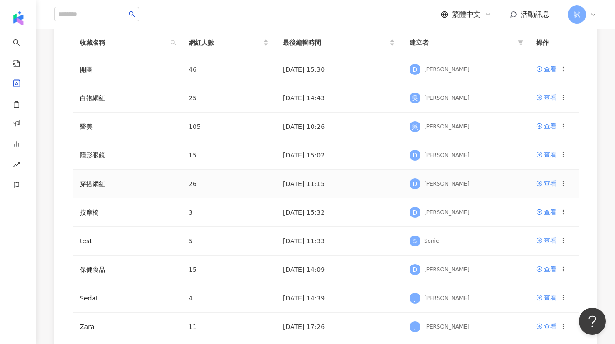
scroll to position [150, 0]
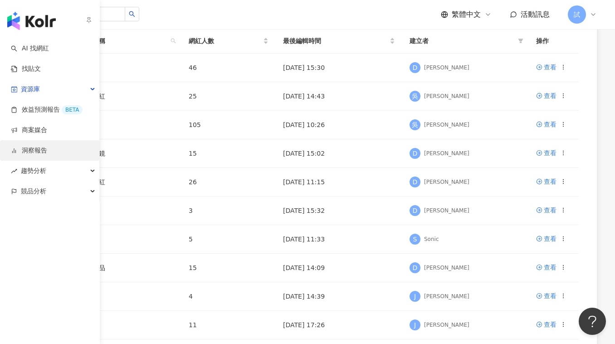
click at [46, 146] on link "洞察報告" at bounding box center [29, 150] width 36 height 9
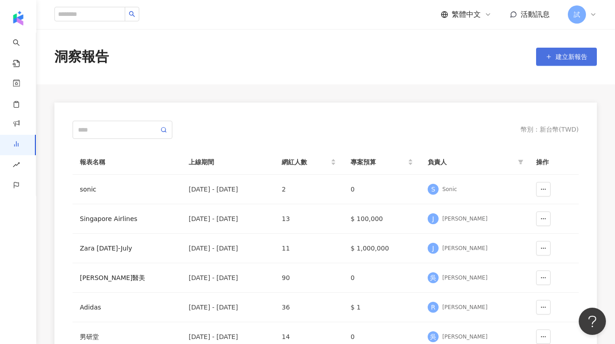
click at [565, 57] on span "建立新報告" at bounding box center [572, 56] width 32 height 7
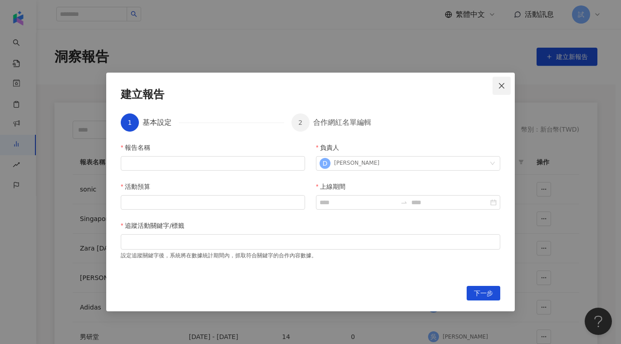
click at [501, 88] on icon "close" at bounding box center [501, 85] width 7 height 7
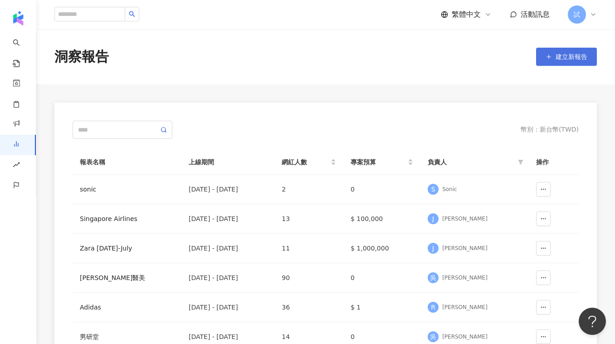
click at [568, 62] on button "建立新報告" at bounding box center [566, 57] width 61 height 18
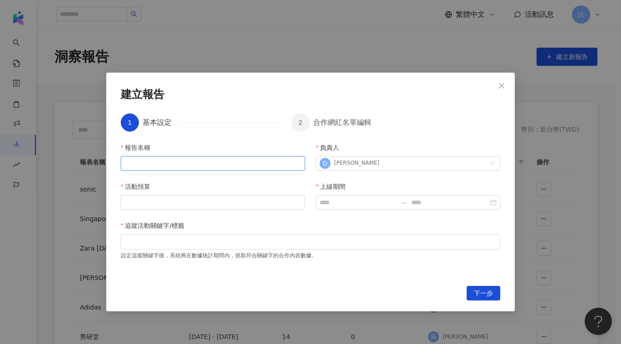
click at [244, 160] on input "報告名稱" at bounding box center [213, 163] width 184 height 15
type input "**"
click at [203, 209] on input "活動預算" at bounding box center [212, 203] width 183 height 14
type input "*"
type input "***"
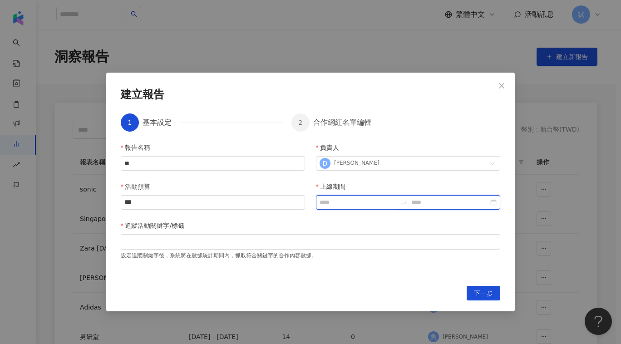
click at [355, 204] on input "上線期間" at bounding box center [357, 202] width 77 height 10
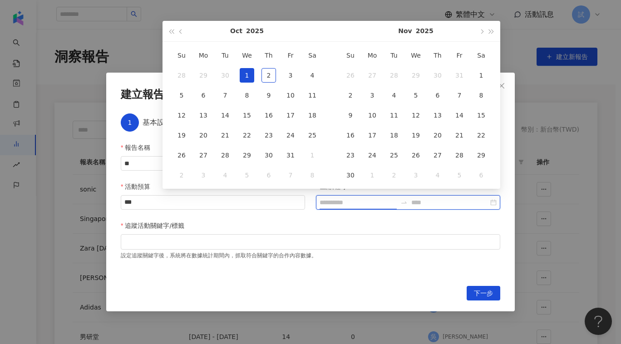
type input "**********"
click at [248, 71] on div "1" at bounding box center [247, 75] width 15 height 15
type input "**********"
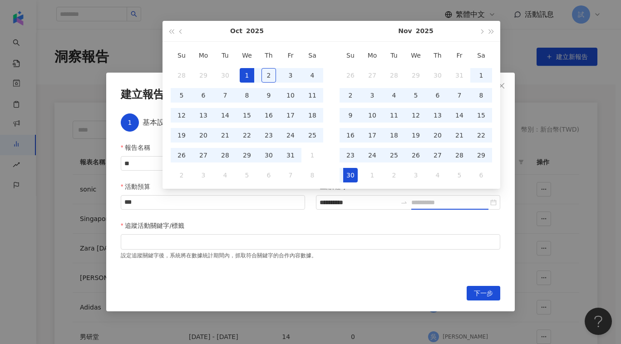
click at [355, 177] on div "30" at bounding box center [350, 175] width 15 height 15
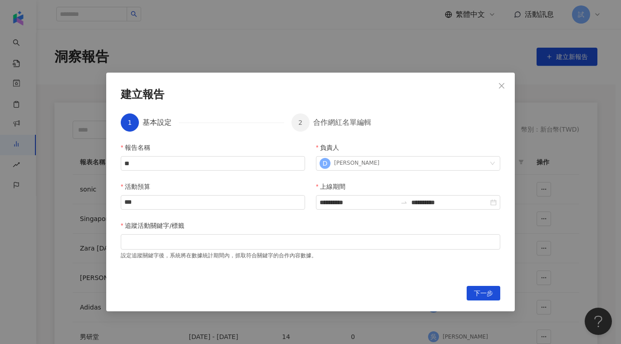
click at [453, 230] on div "追蹤活動關鍵字/標籤" at bounding box center [310, 228] width 379 height 14
click at [254, 245] on div at bounding box center [311, 241] width 376 height 7
click at [235, 235] on div at bounding box center [310, 241] width 379 height 15
type input "*"
type input "**"
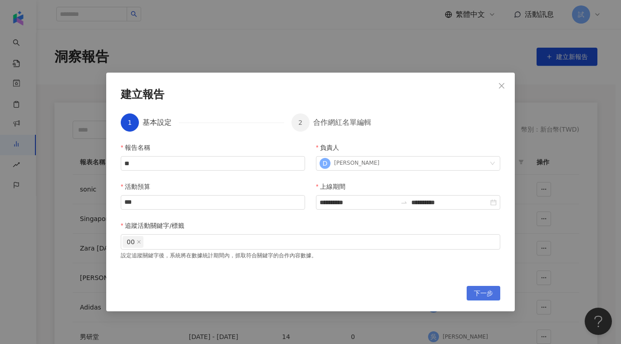
click at [486, 290] on span "下一步" at bounding box center [483, 293] width 19 height 15
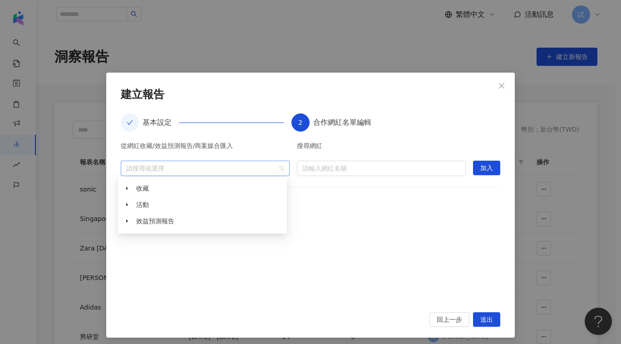
click at [176, 167] on div at bounding box center [201, 168] width 156 height 7
click at [128, 189] on icon "caret-down" at bounding box center [127, 188] width 5 height 5
click at [201, 168] on div at bounding box center [201, 168] width 156 height 7
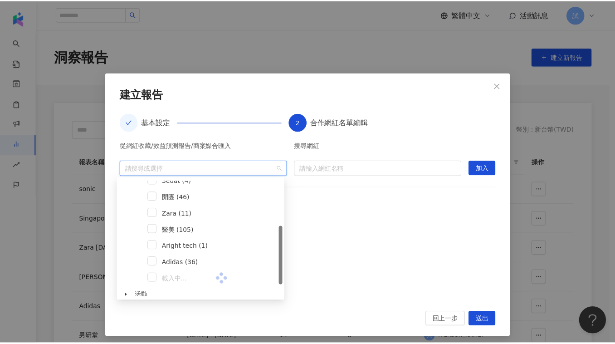
scroll to position [89, 0]
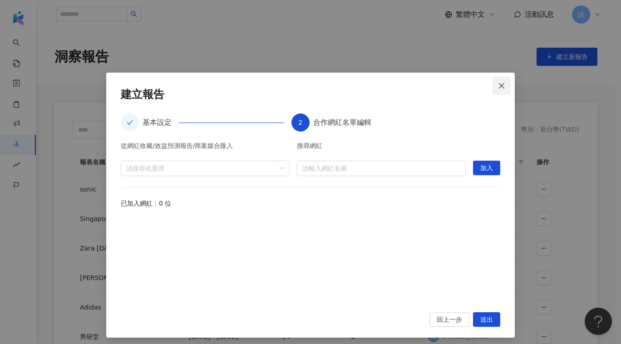
click at [500, 83] on icon "close" at bounding box center [501, 85] width 7 height 7
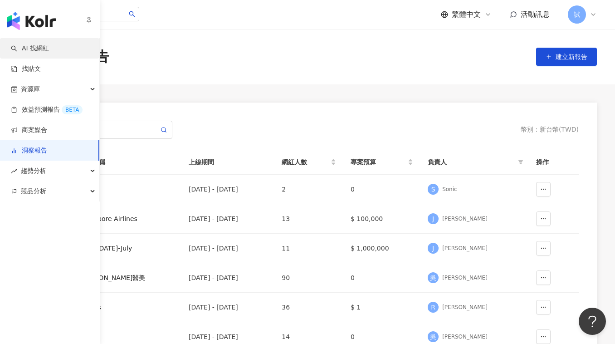
click at [22, 50] on link "AI 找網紅" at bounding box center [30, 48] width 38 height 9
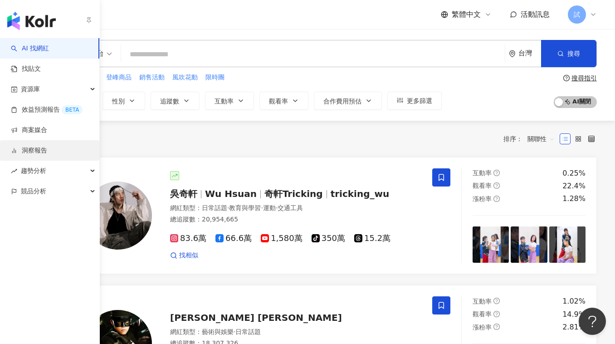
click at [45, 152] on link "洞察報告" at bounding box center [29, 150] width 36 height 9
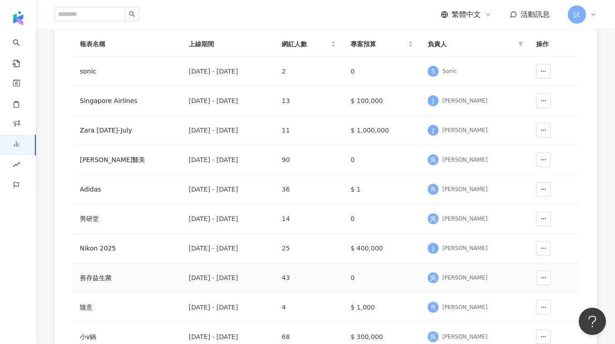
scroll to position [122, 0]
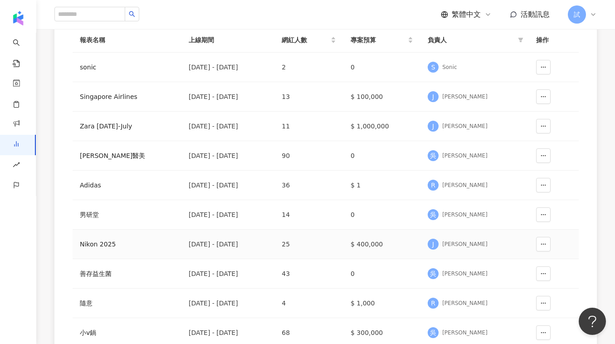
click at [110, 239] on div "Nikon 2025" at bounding box center [127, 244] width 94 height 10
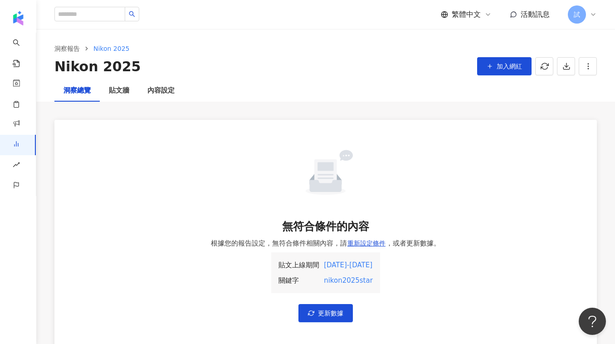
click at [76, 57] on div "Nikon 2025" at bounding box center [97, 66] width 86 height 19
click at [69, 50] on link "洞察報告" at bounding box center [67, 49] width 29 height 10
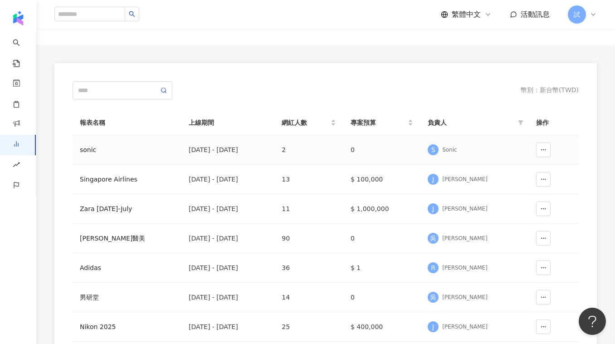
scroll to position [107, 0]
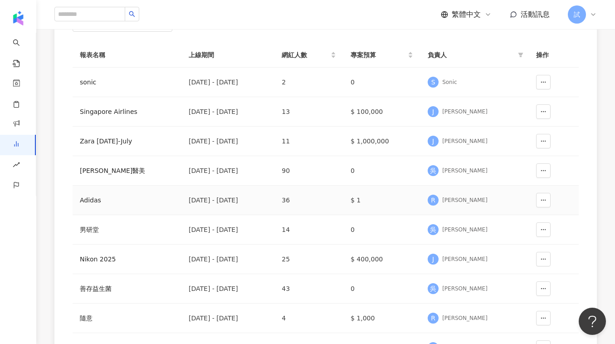
click at [107, 199] on div "Adidas" at bounding box center [127, 200] width 94 height 10
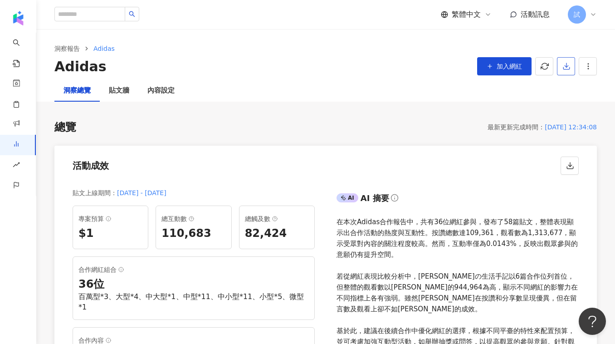
click at [568, 67] on icon "button" at bounding box center [567, 66] width 8 height 8
click at [567, 93] on li "匯出 PPT" at bounding box center [580, 88] width 43 height 18
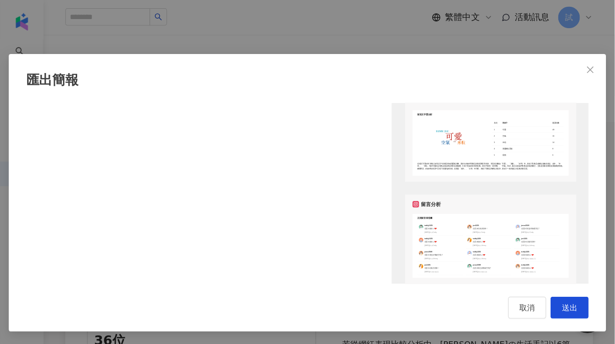
scroll to position [959, 0]
click at [513, 33] on div "匯出簡報 請選擇您欲匯出的項目 整體設定 全部 顯示平台 Instagram Facebook Youtube 自訂平台 網紅成效分析 全部 圖表選擇 網紅成…" at bounding box center [256, 143] width 513 height 287
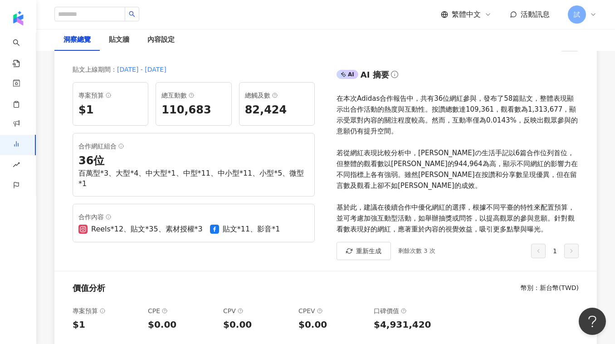
scroll to position [129, 0]
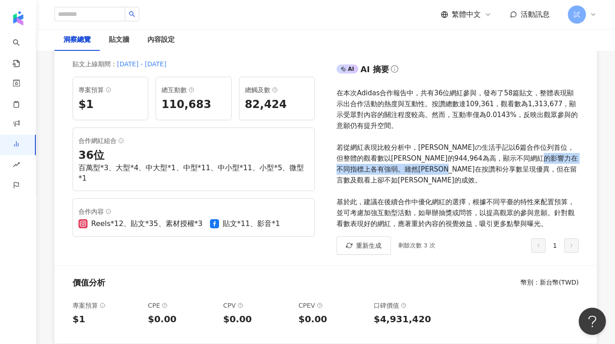
drag, startPoint x: 339, startPoint y: 171, endPoint x: 503, endPoint y: 170, distance: 163.8
click at [503, 170] on div "在本次Adidas合作報告中，共有36位網紅參與，發布了58篇貼文，整體表現顯示出合作活動的熱度與互動性。按讚總數達109,361，觀看數為1,313,677…" at bounding box center [458, 159] width 242 height 142
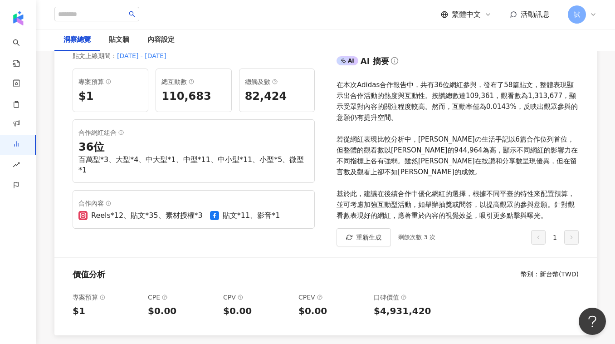
scroll to position [138, 0]
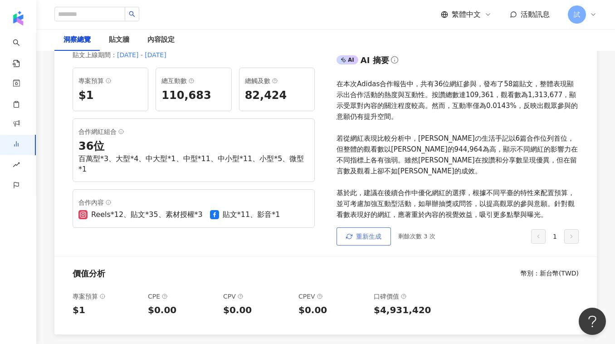
click at [377, 230] on button "重新生成" at bounding box center [364, 236] width 54 height 18
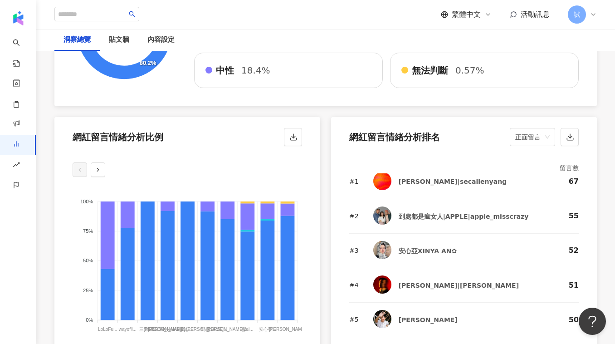
scroll to position [0, 0]
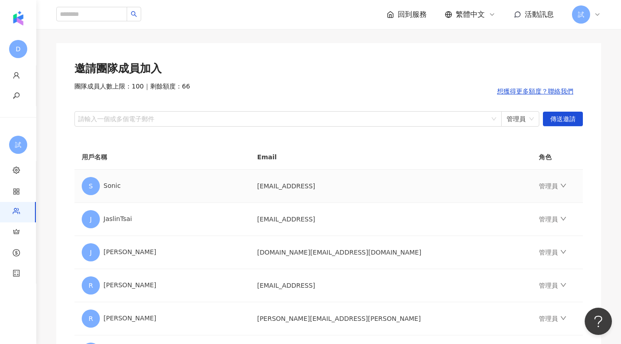
scroll to position [39, 0]
